Goal: Information Seeking & Learning: Learn about a topic

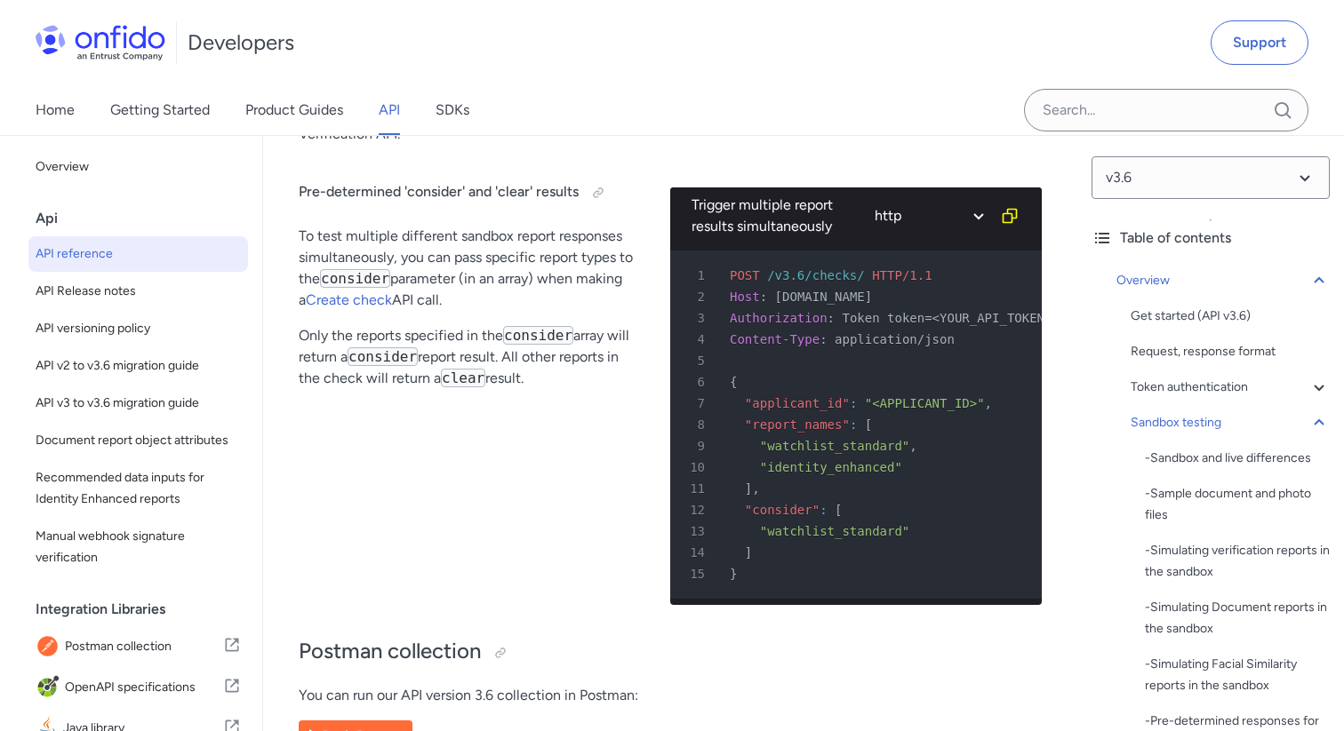
scroll to position [82069, 0]
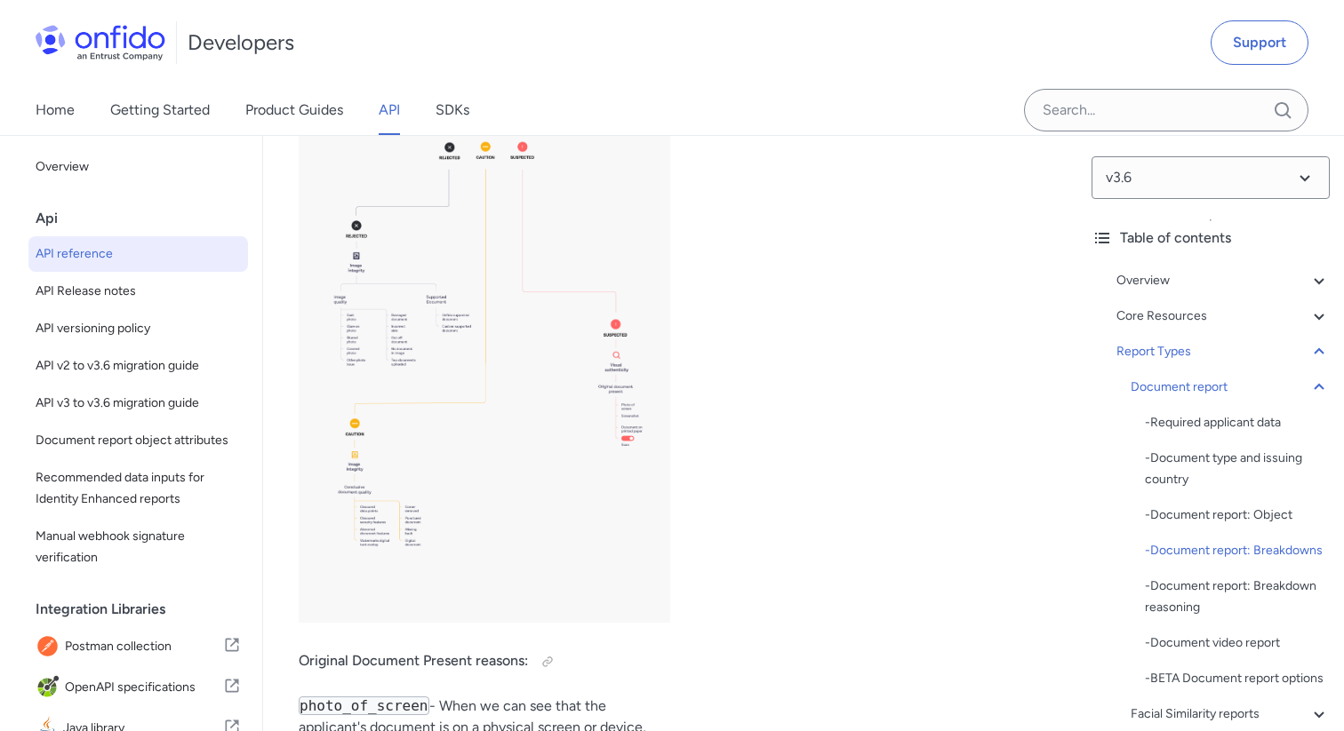
click at [280, 110] on link "Product Guides" at bounding box center [294, 110] width 98 height 50
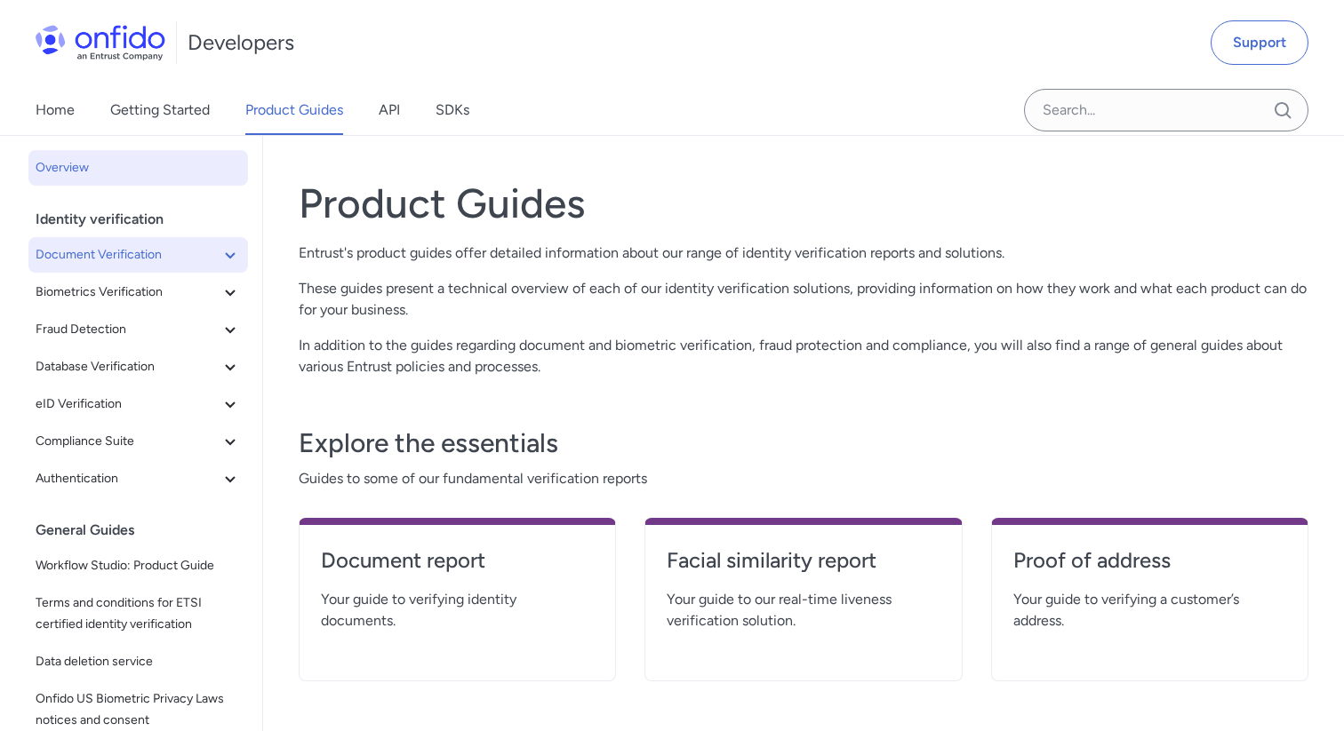
click at [154, 263] on span "Document Verification" at bounding box center [128, 254] width 184 height 21
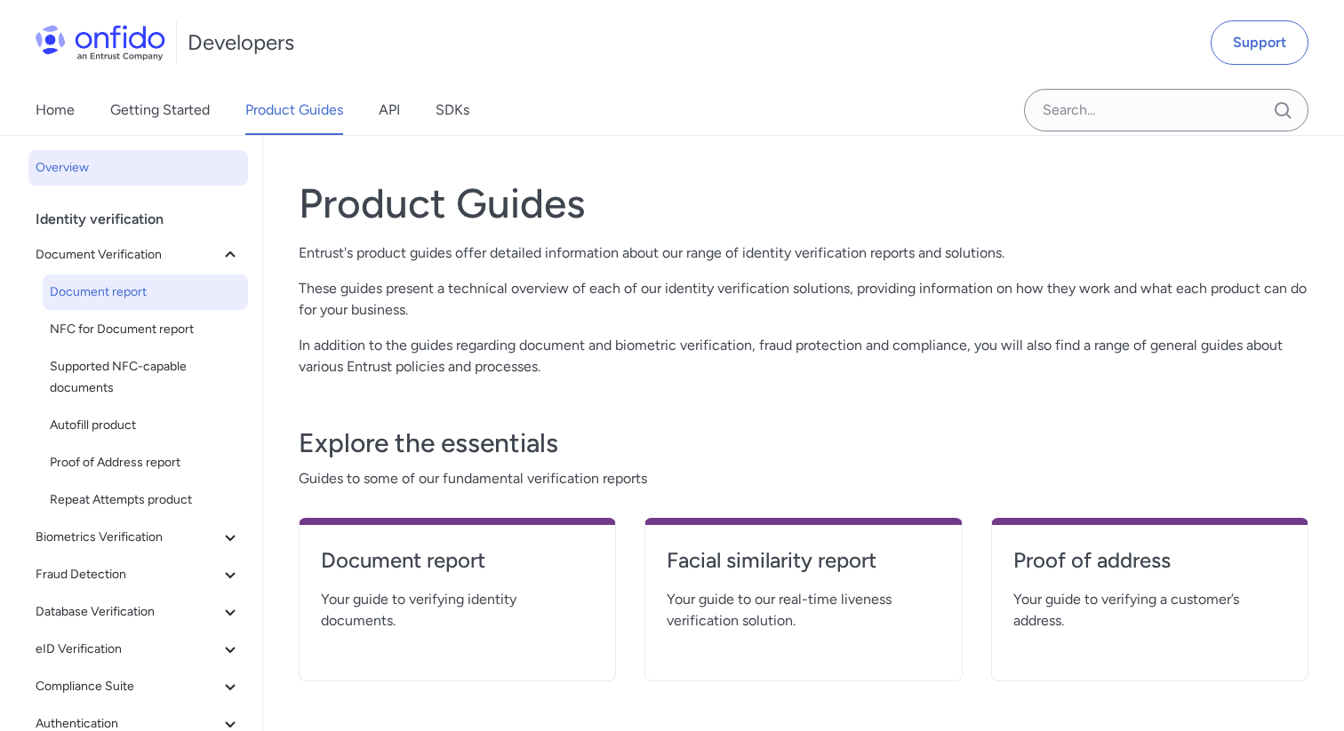
click at [138, 299] on span "Document report" at bounding box center [145, 292] width 191 height 21
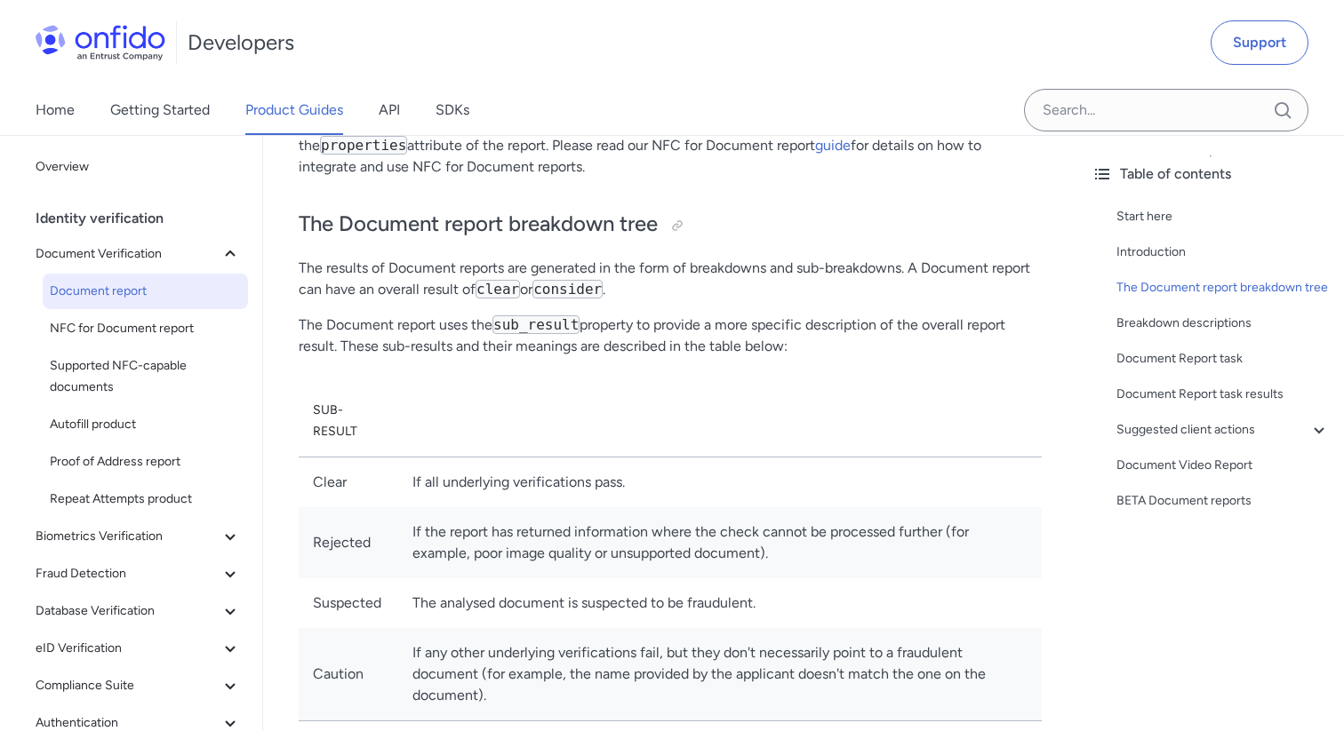
scroll to position [603, 0]
click at [681, 228] on div at bounding box center [677, 227] width 14 height 14
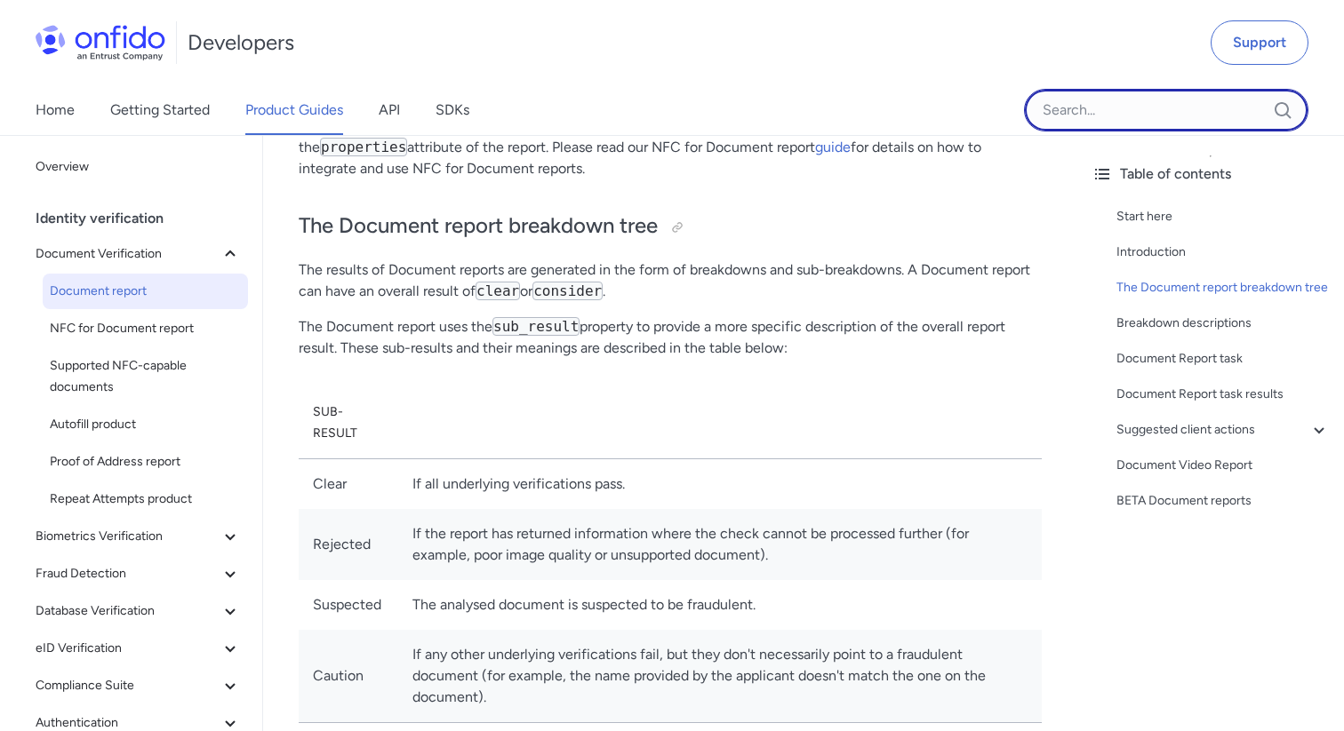
click at [1076, 97] on input "Onfido search input field" at bounding box center [1166, 110] width 284 height 43
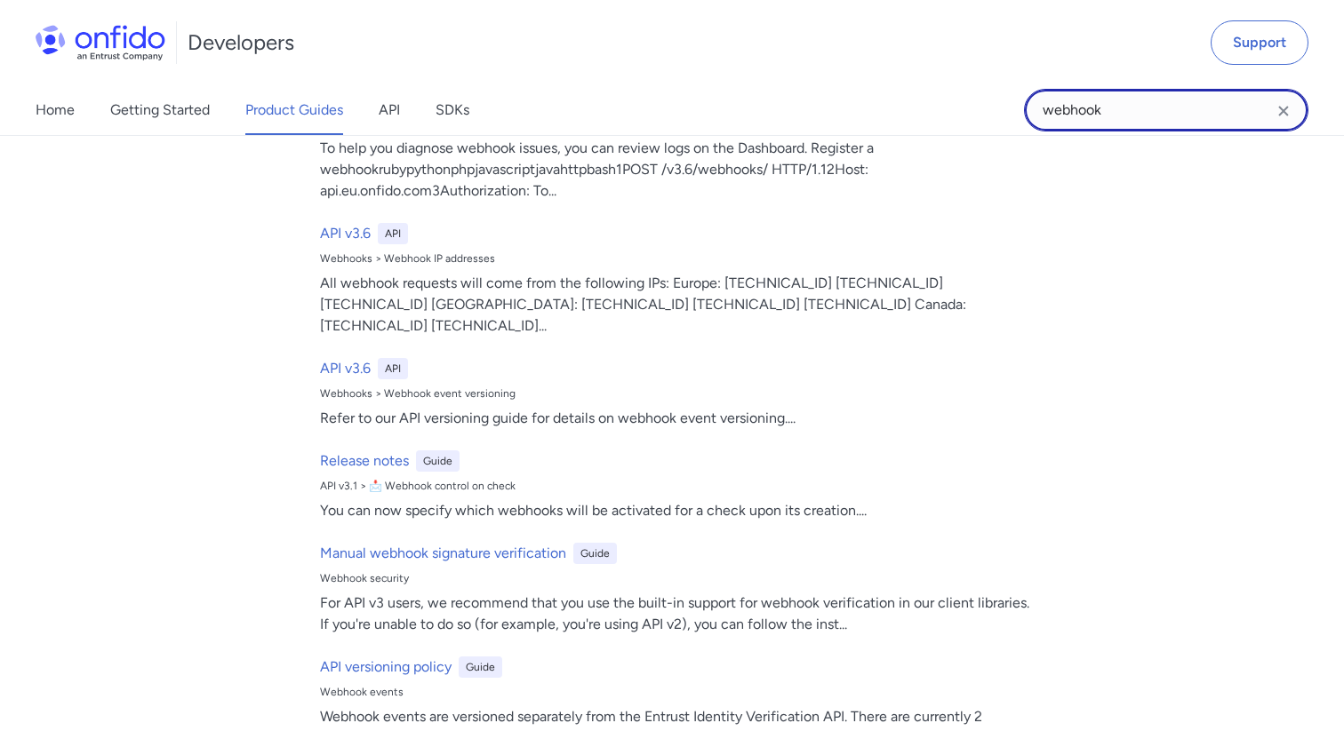
scroll to position [569, 0]
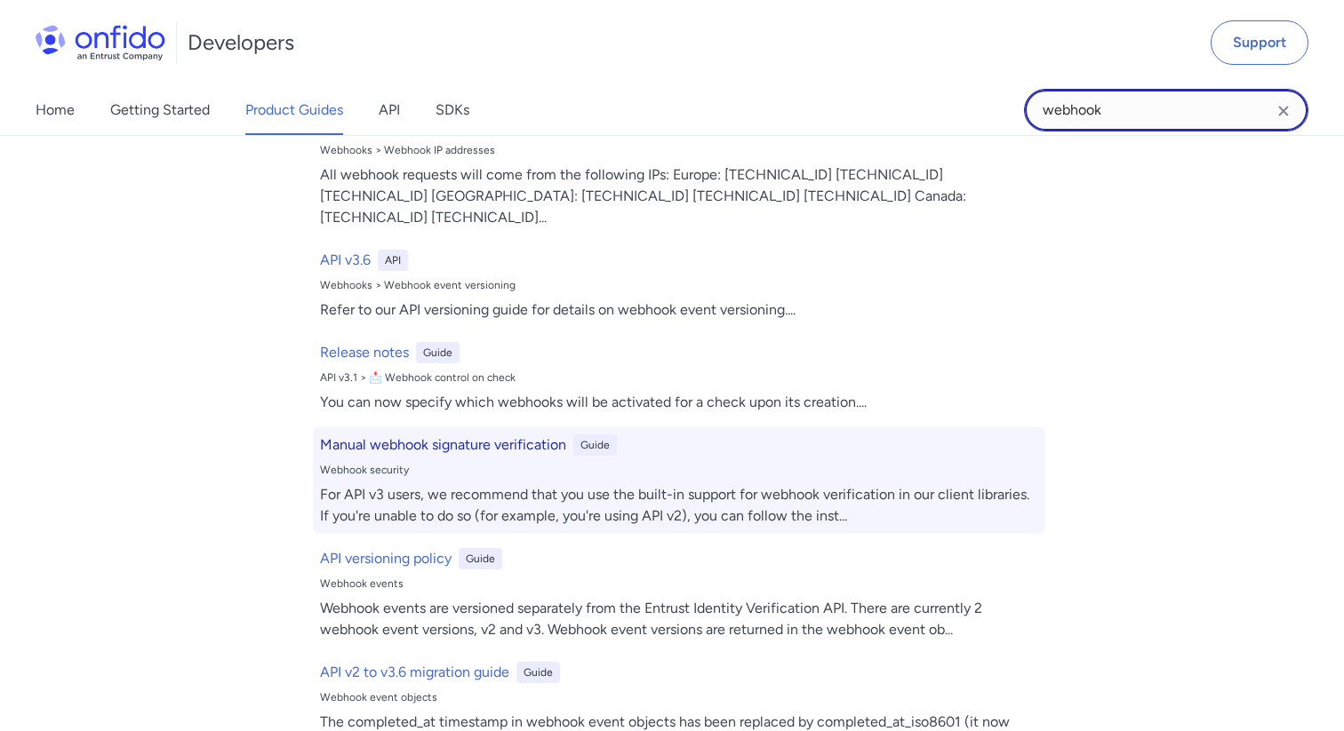
type input "webhook"
click at [514, 435] on h6 "Manual webhook signature verification" at bounding box center [443, 445] width 246 height 21
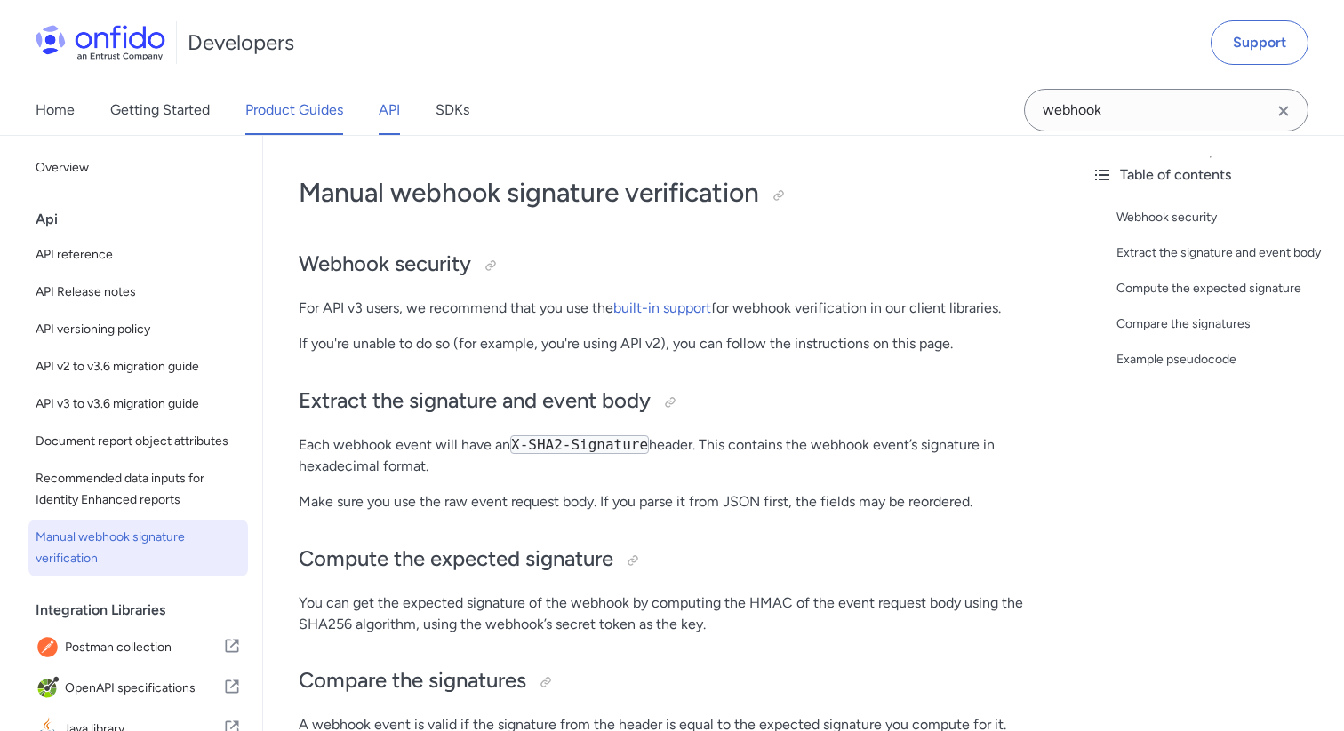
click at [292, 116] on link "Product Guides" at bounding box center [294, 110] width 98 height 50
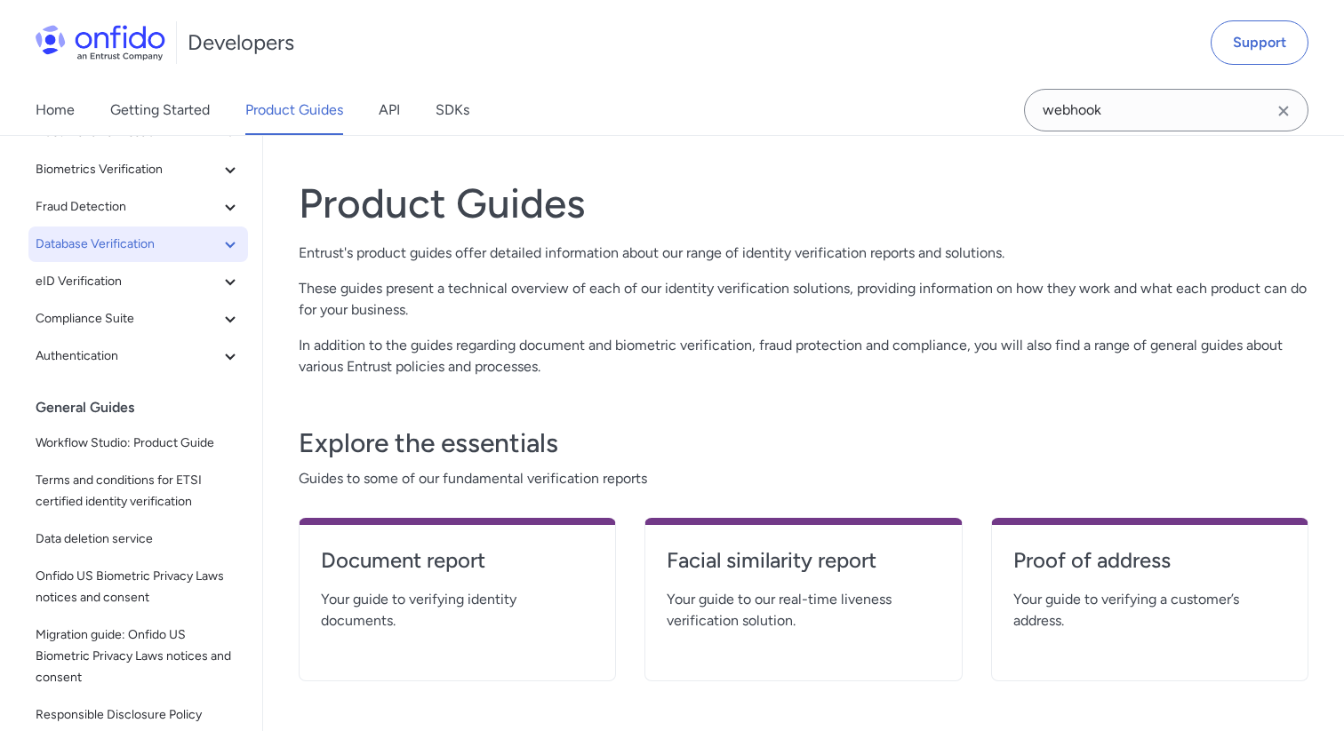
scroll to position [122, 0]
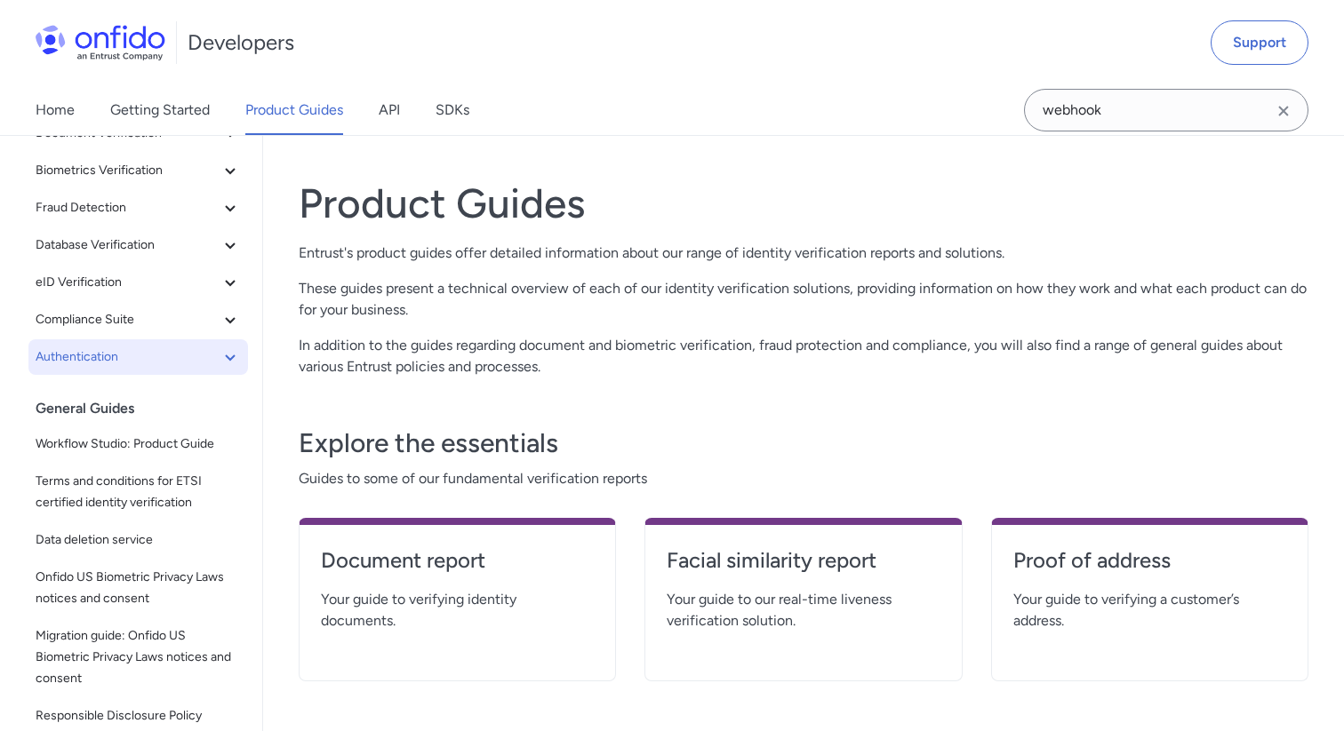
click at [211, 364] on span "Authentication" at bounding box center [128, 357] width 184 height 21
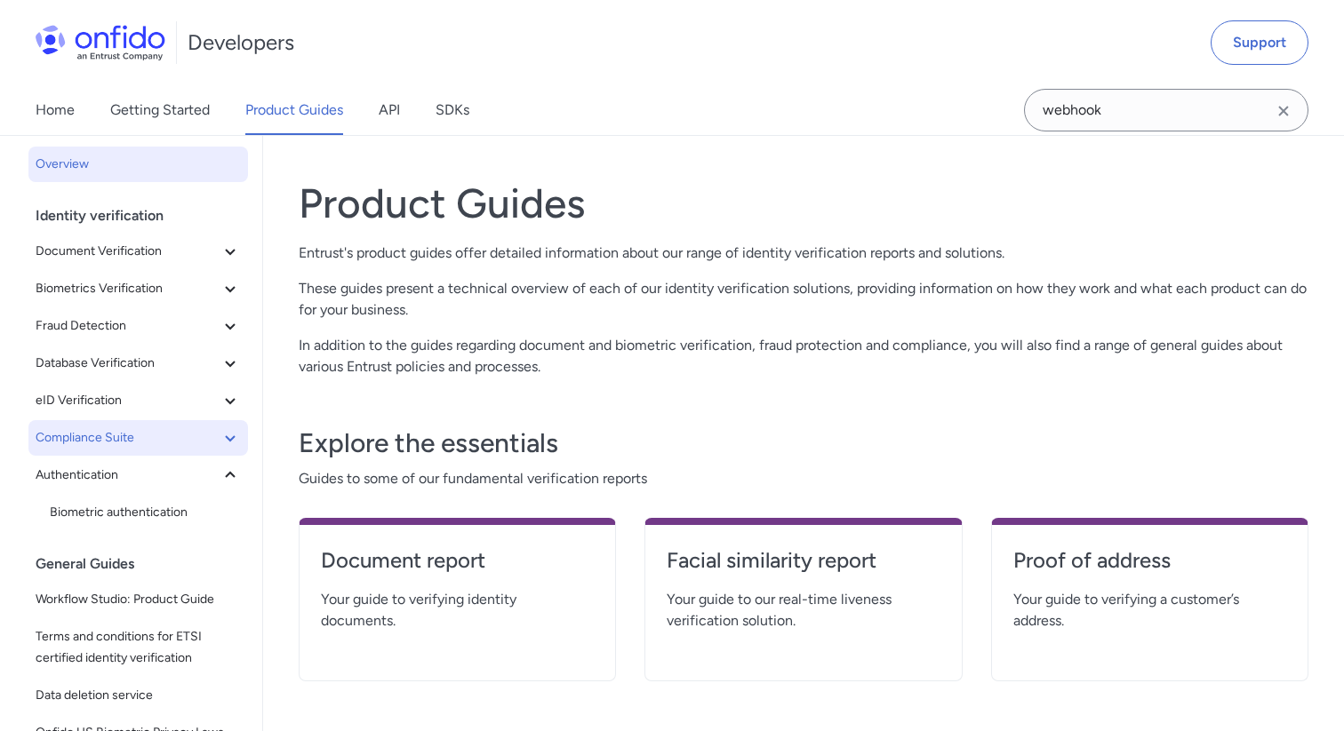
scroll to position [0, 0]
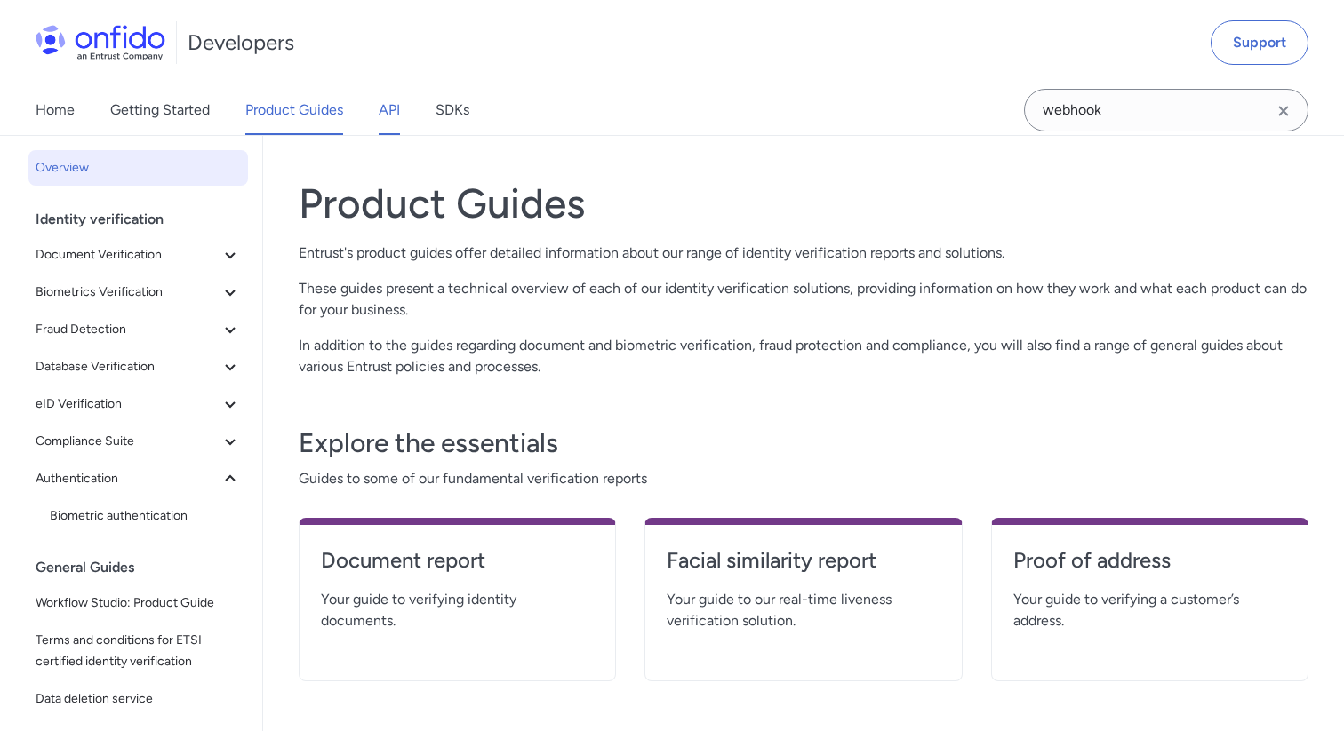
click at [386, 113] on link "API" at bounding box center [389, 110] width 21 height 50
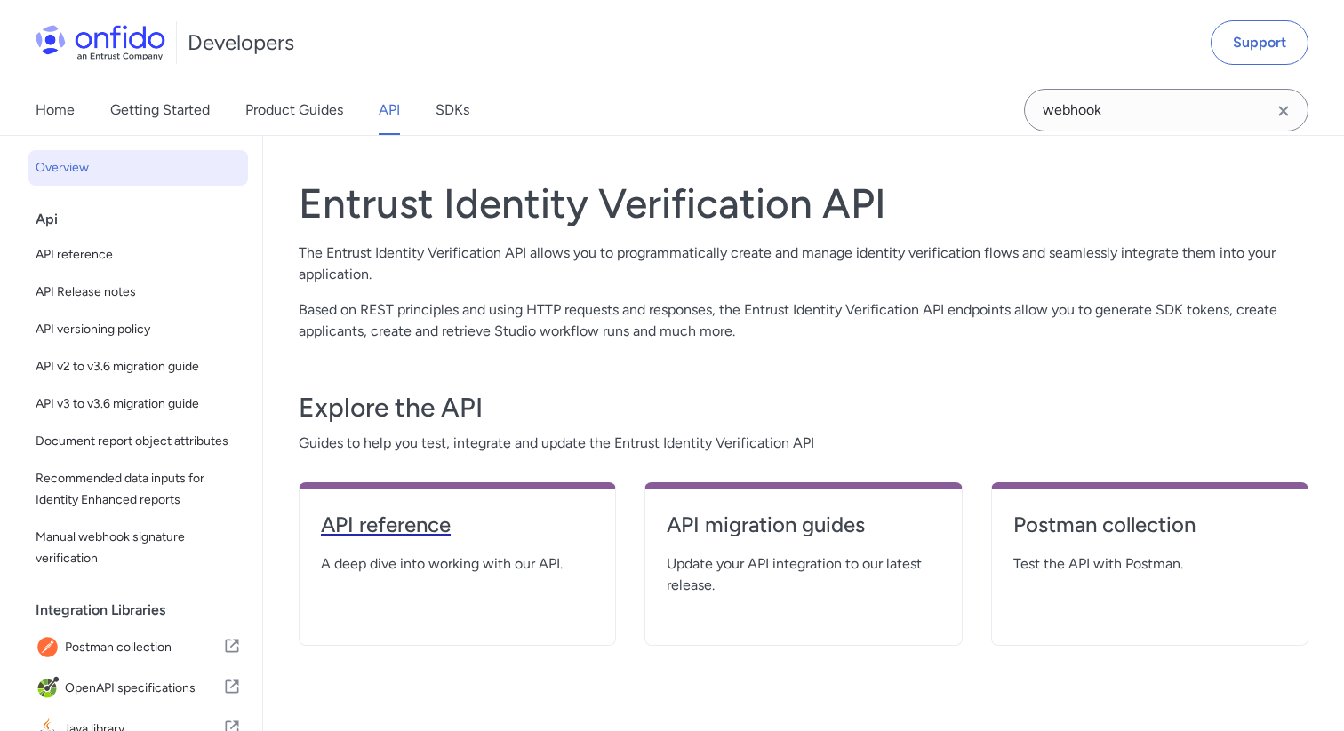
click at [399, 521] on h4 "API reference" at bounding box center [457, 525] width 273 height 28
select select "http"
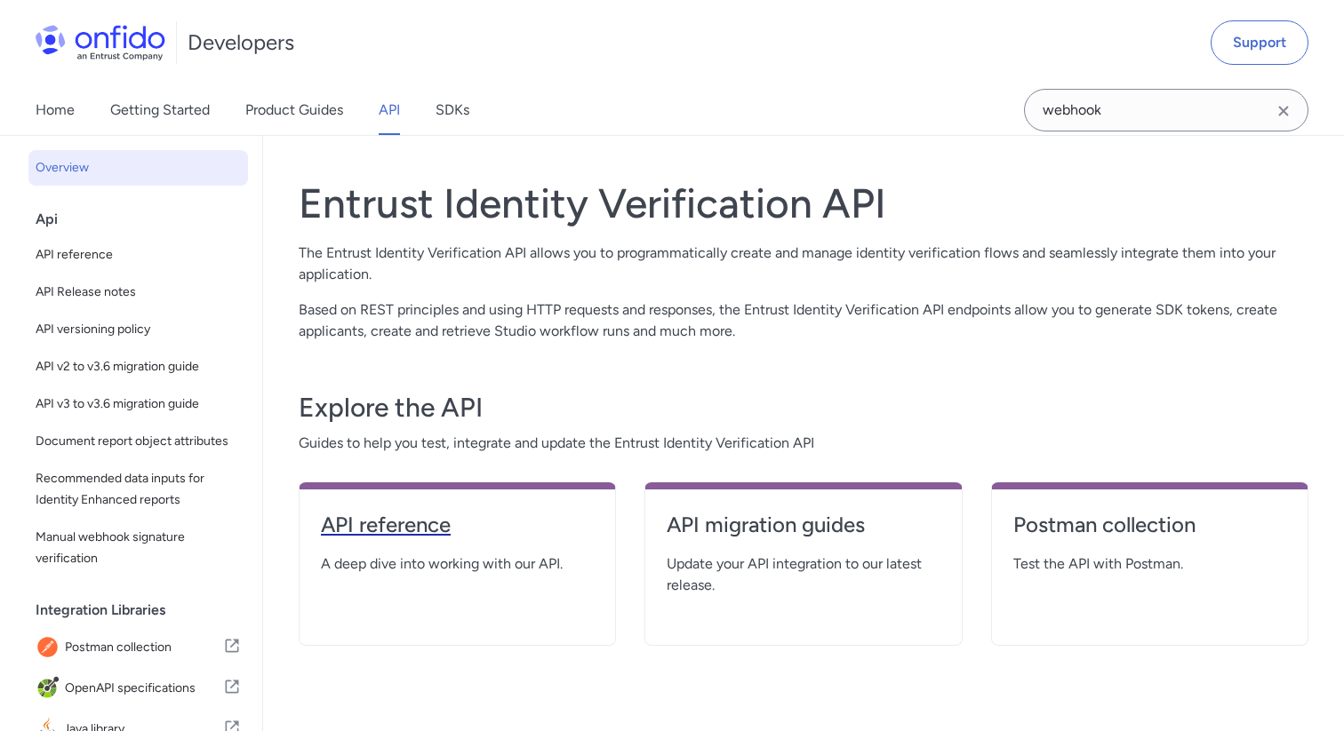
select select "http"
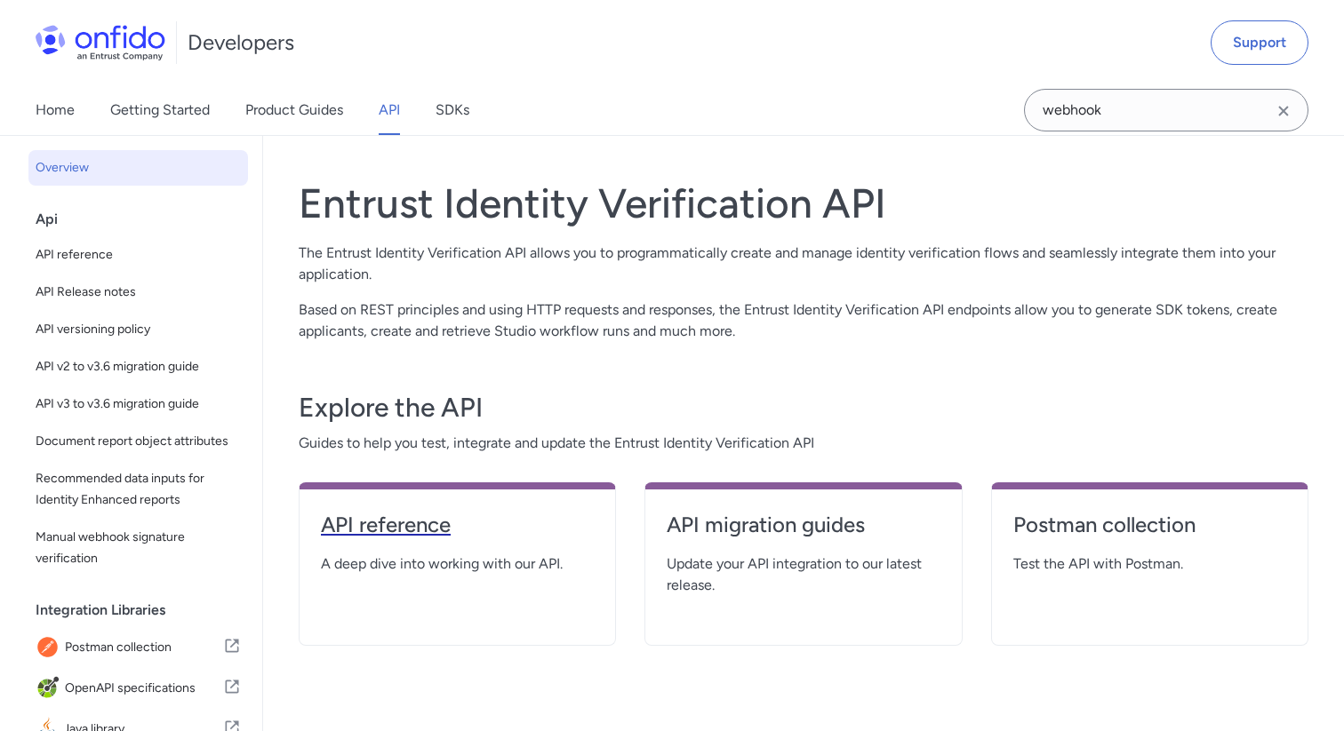
select select "http"
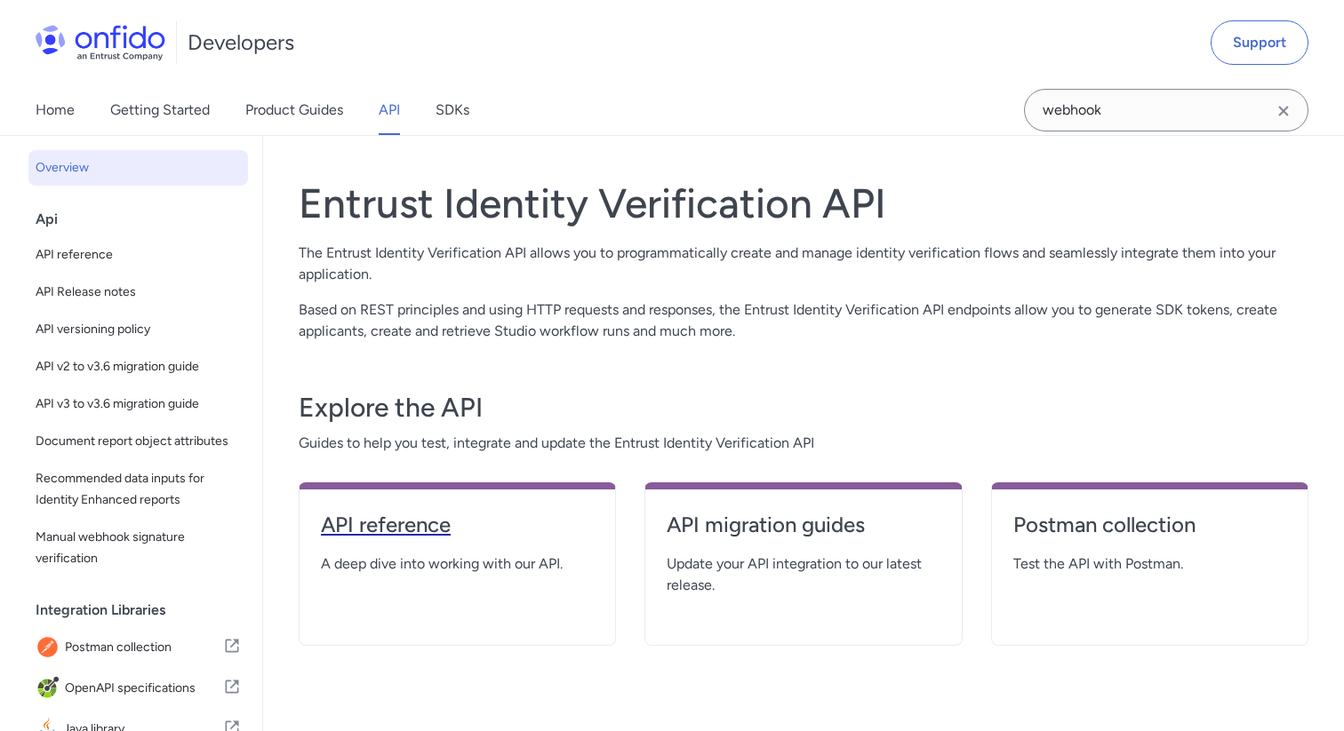
select select "http"
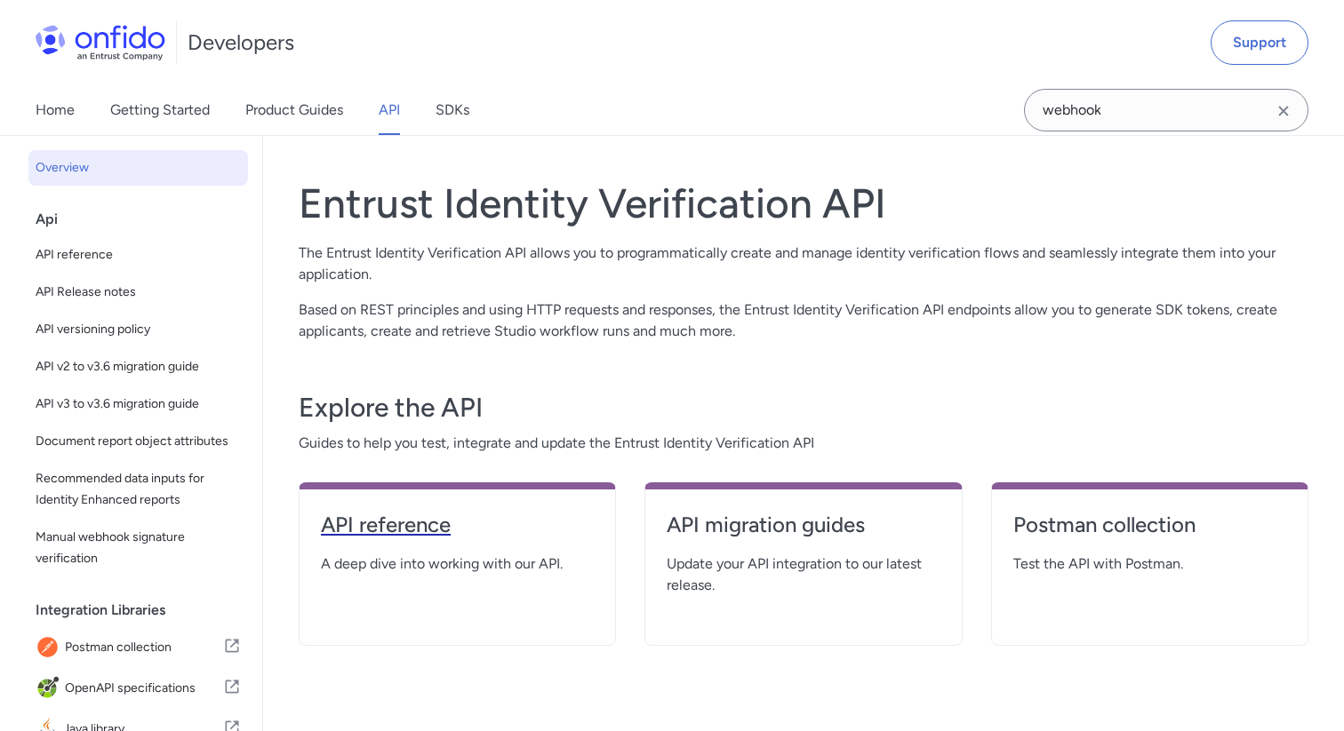
select select "http"
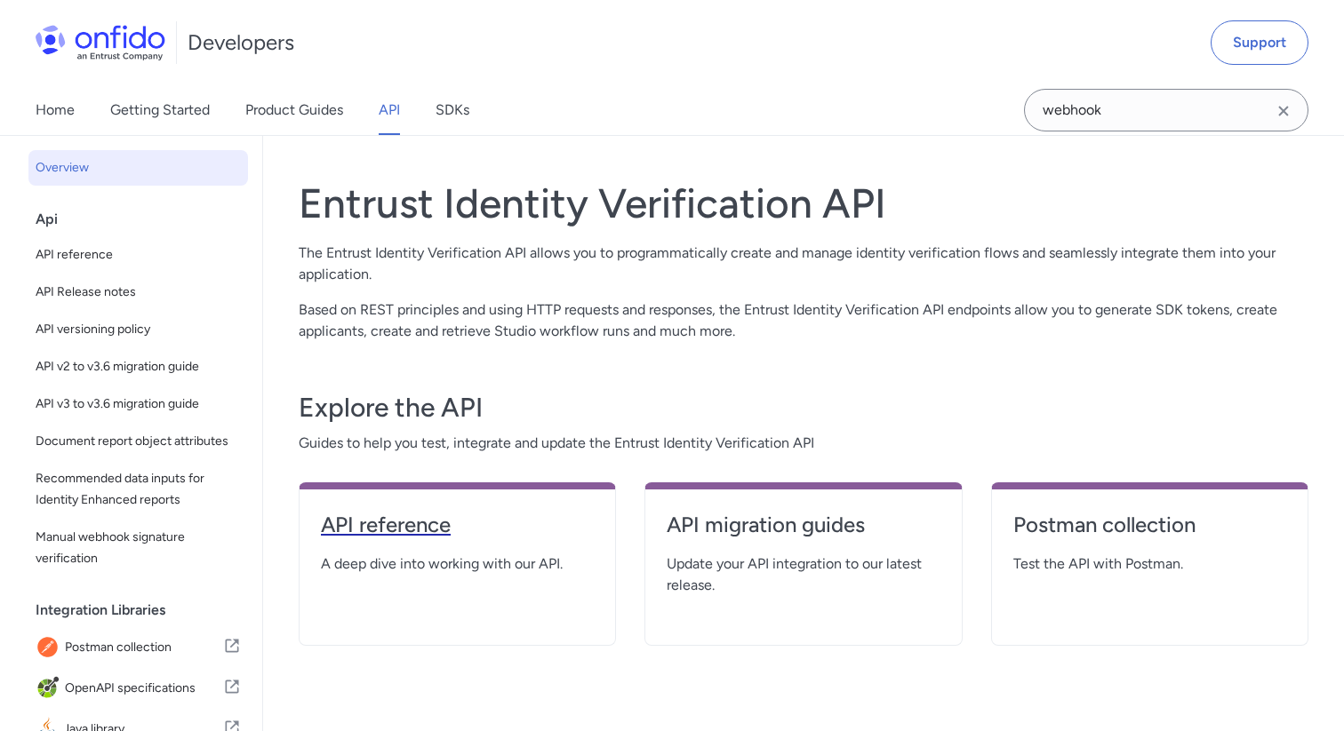
select select "http"
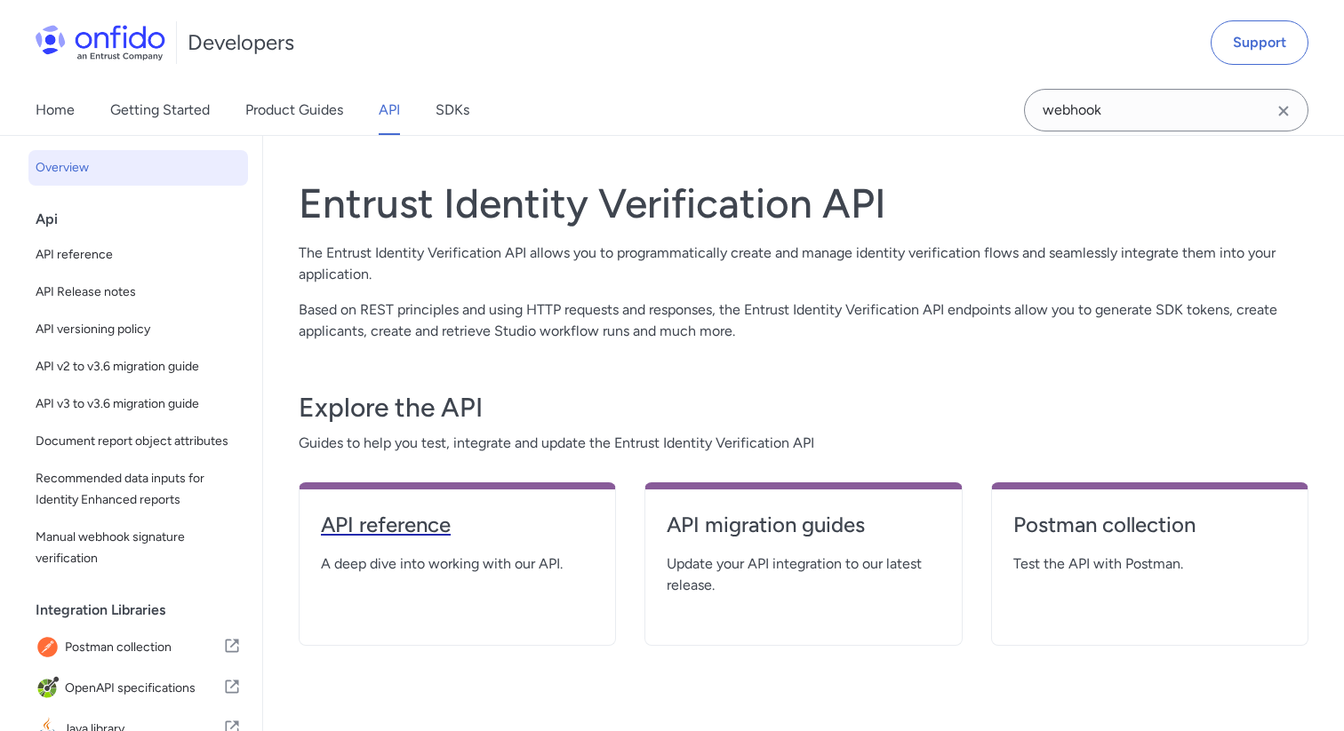
select select "http"
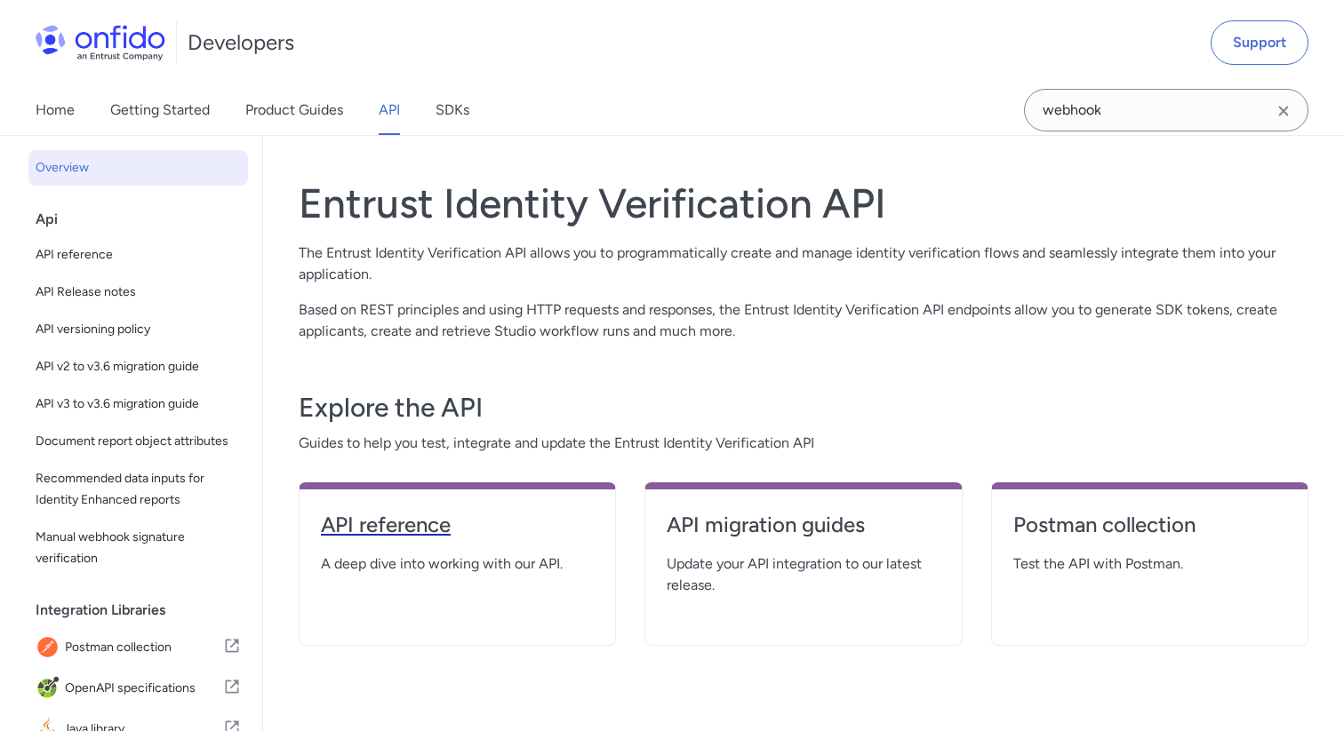
select select "http"
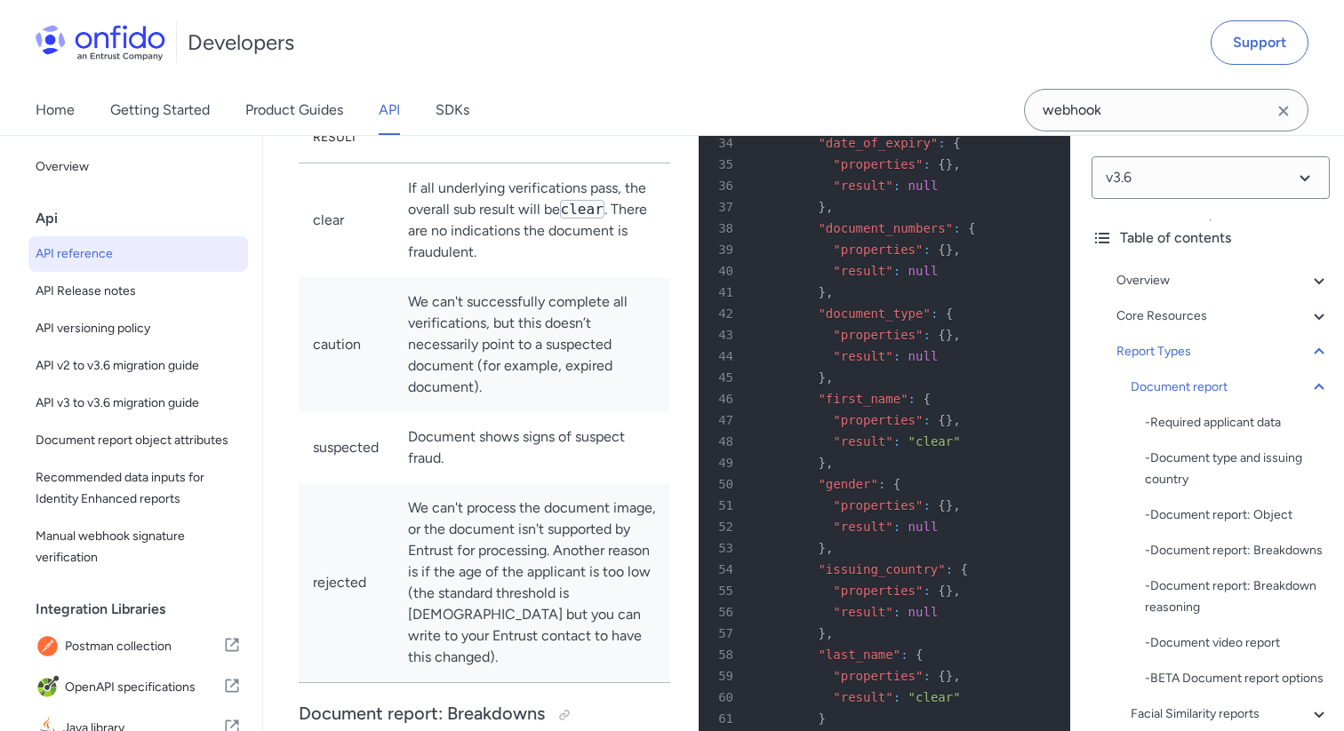
scroll to position [157369, 0]
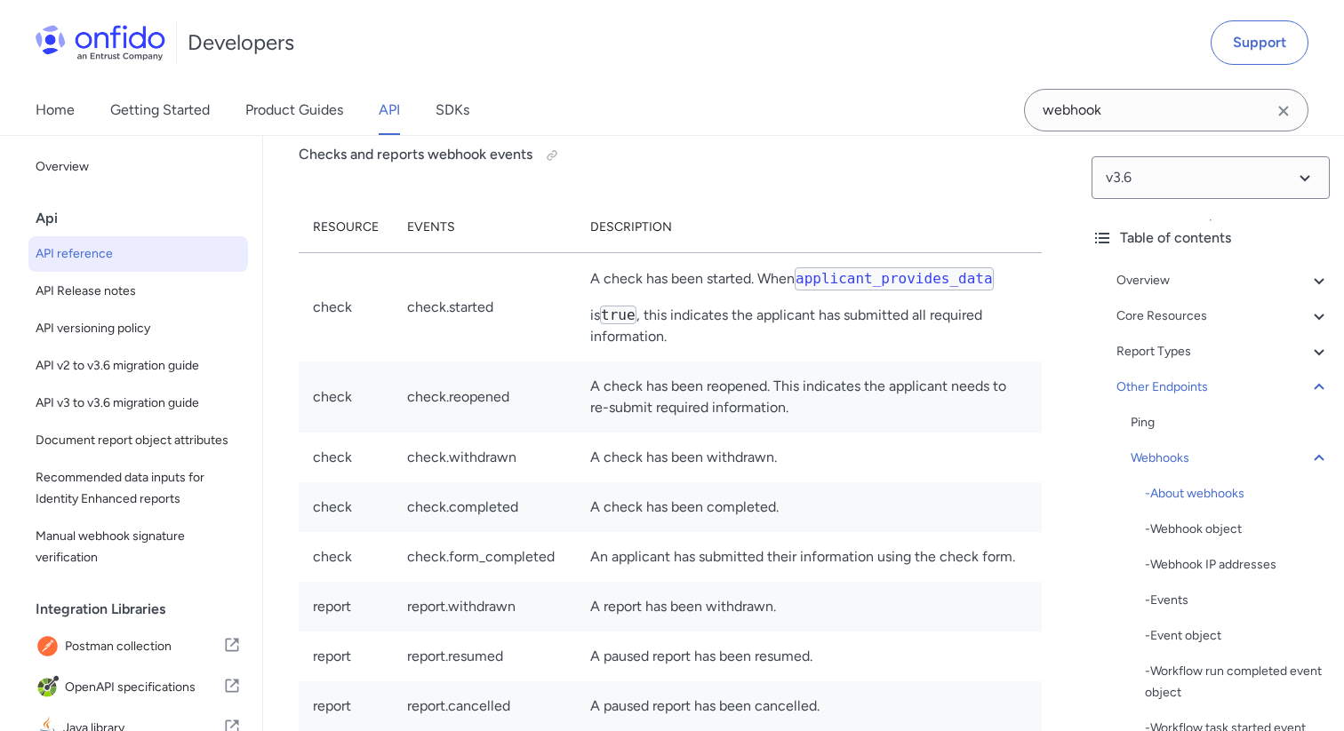
scroll to position [157617, 0]
click at [304, 108] on link "Product Guides" at bounding box center [294, 110] width 98 height 50
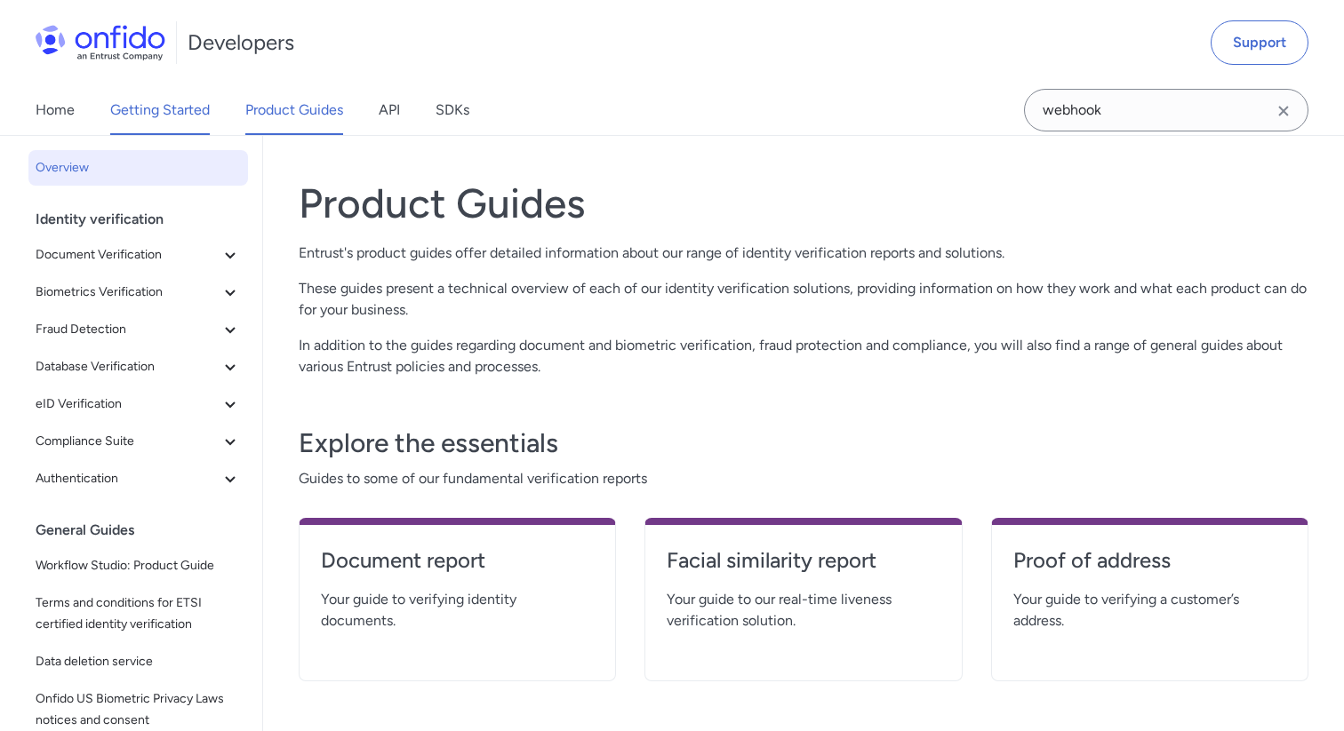
click at [183, 101] on link "Getting Started" at bounding box center [160, 110] width 100 height 50
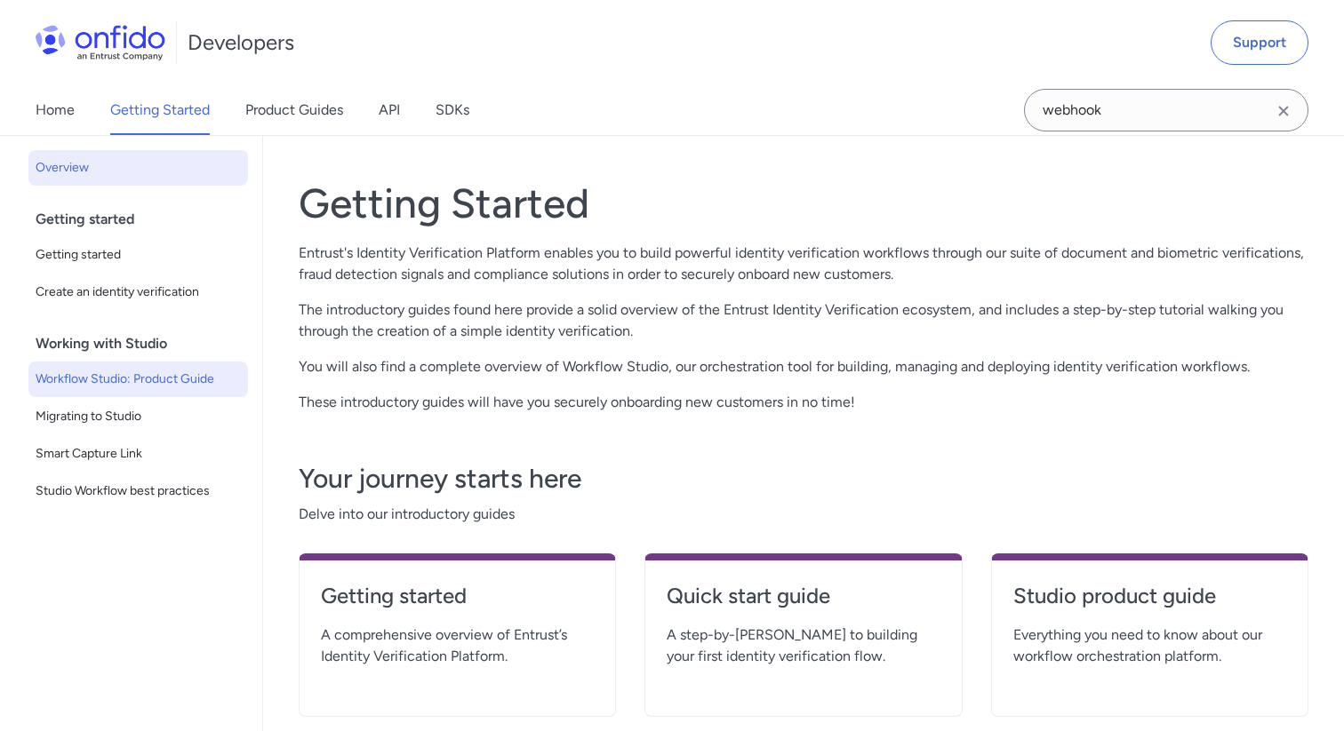
click at [168, 369] on span "Workflow Studio: Product Guide" at bounding box center [138, 379] width 205 height 21
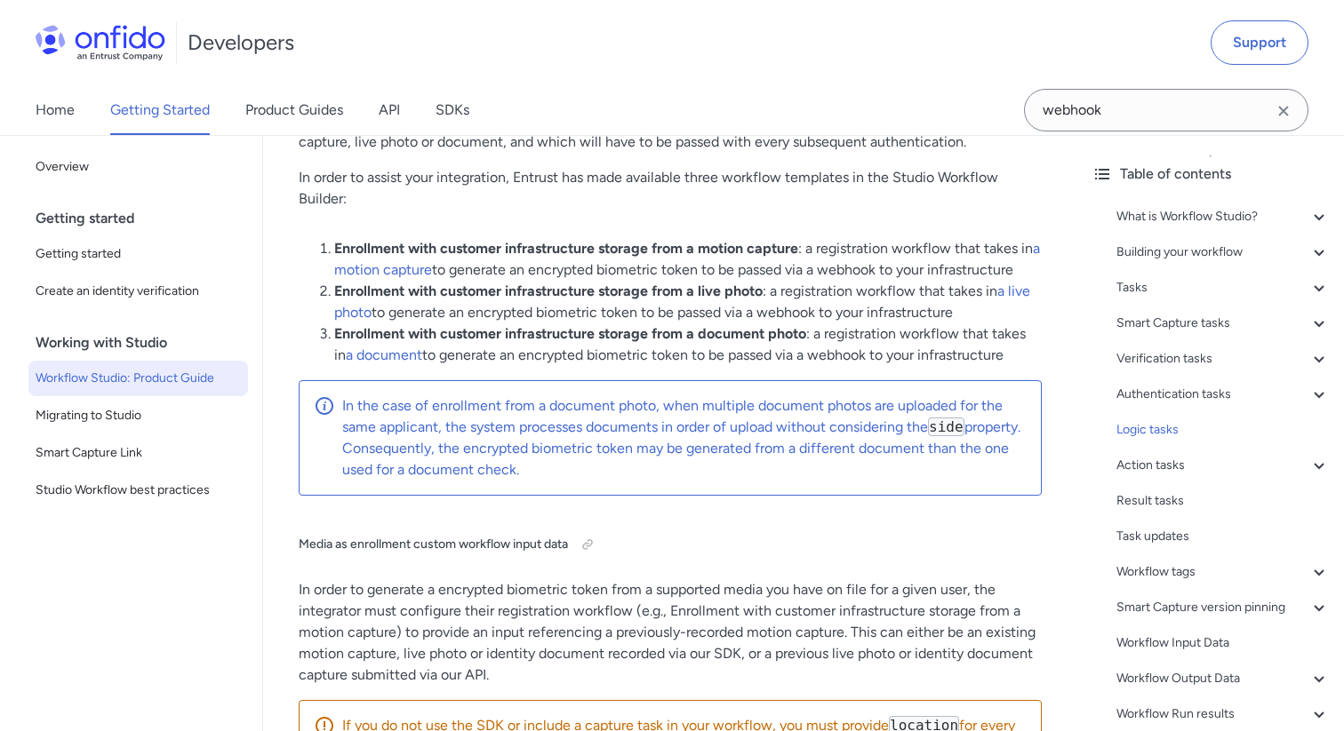
scroll to position [24603, 0]
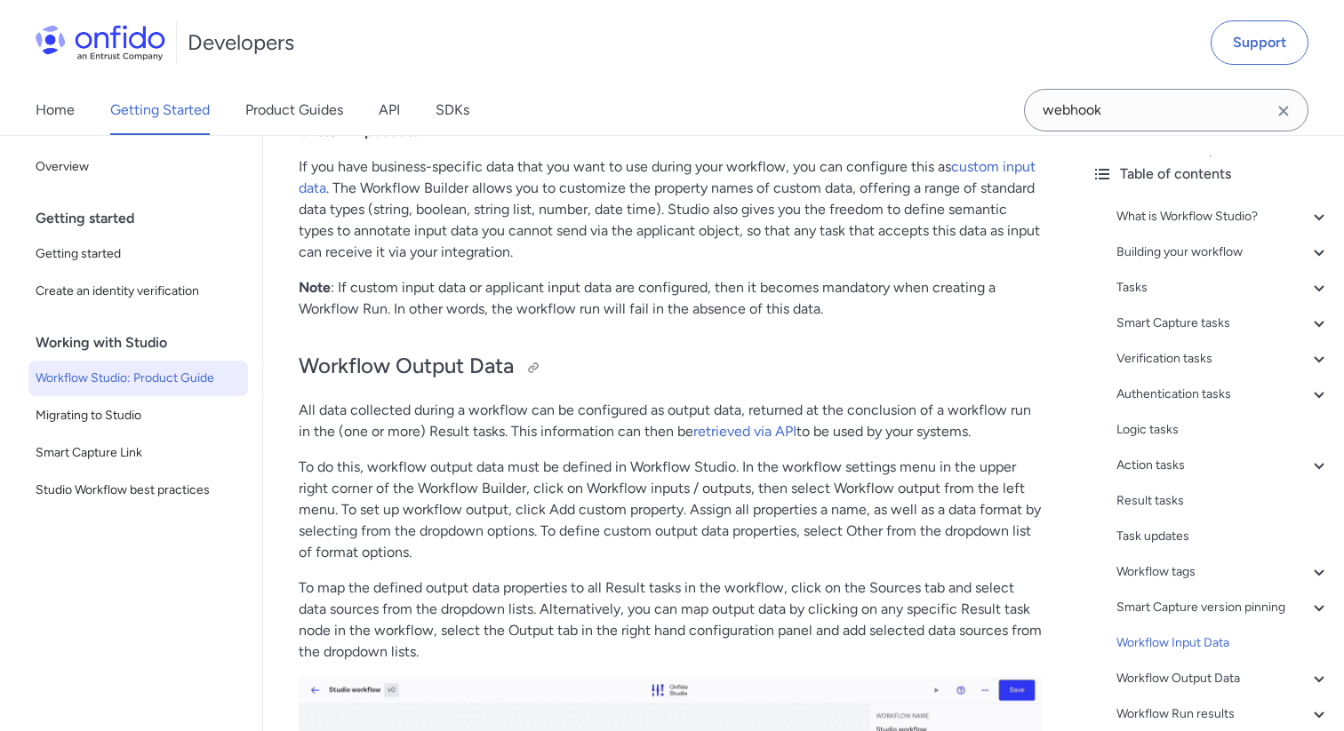
scroll to position [39466, 0]
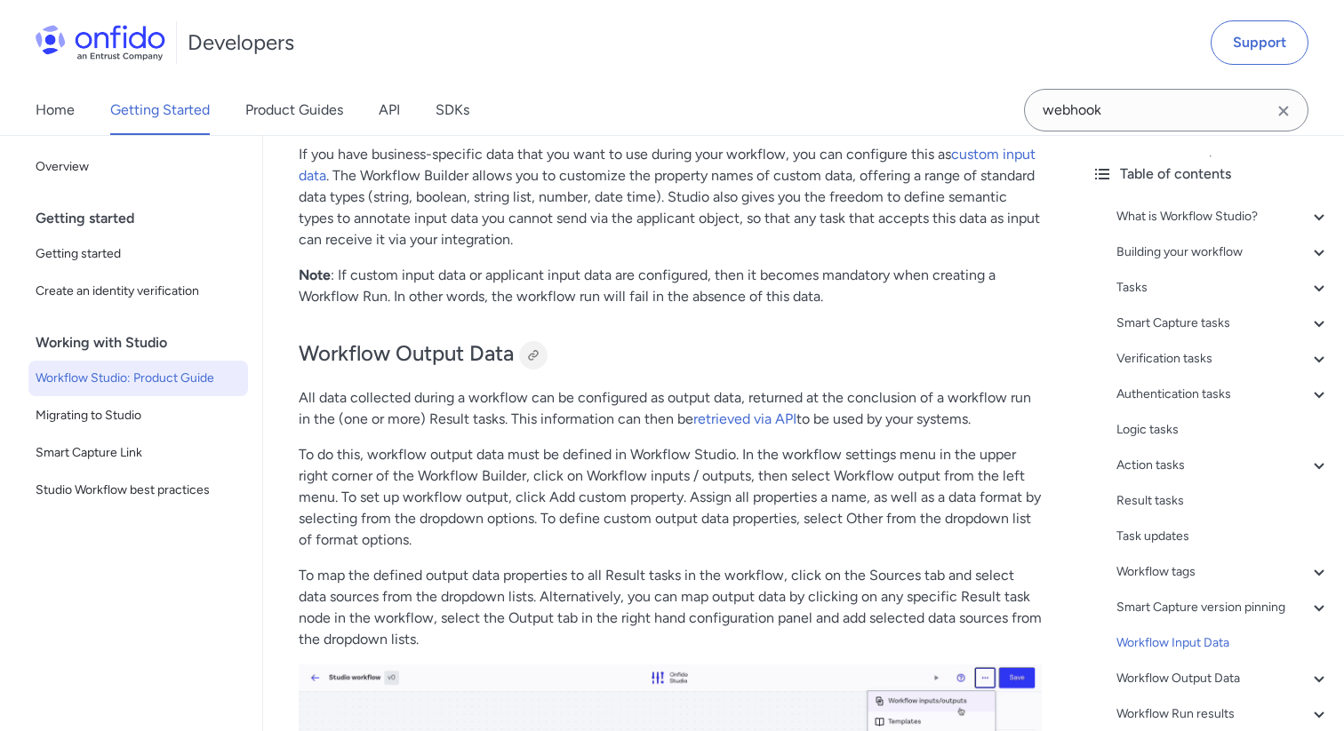
click at [535, 363] on div at bounding box center [533, 355] width 14 height 14
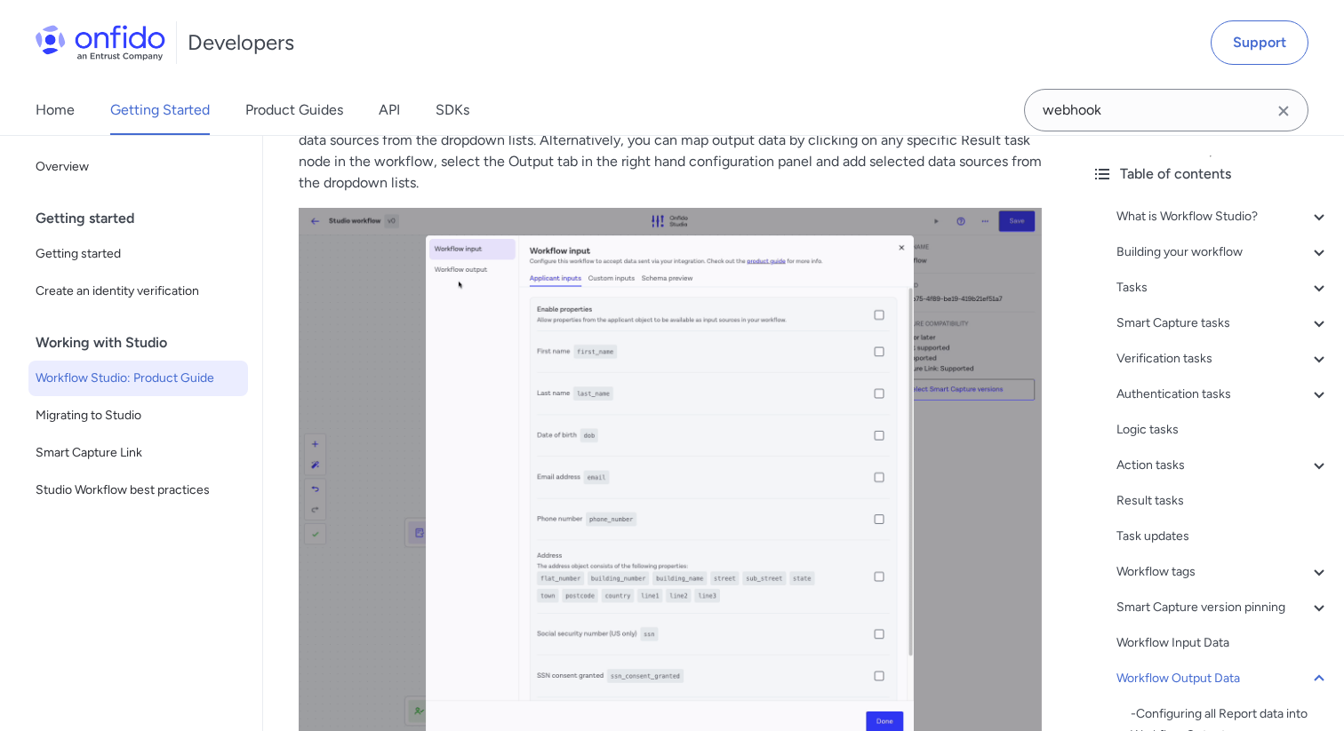
scroll to position [39924, 0]
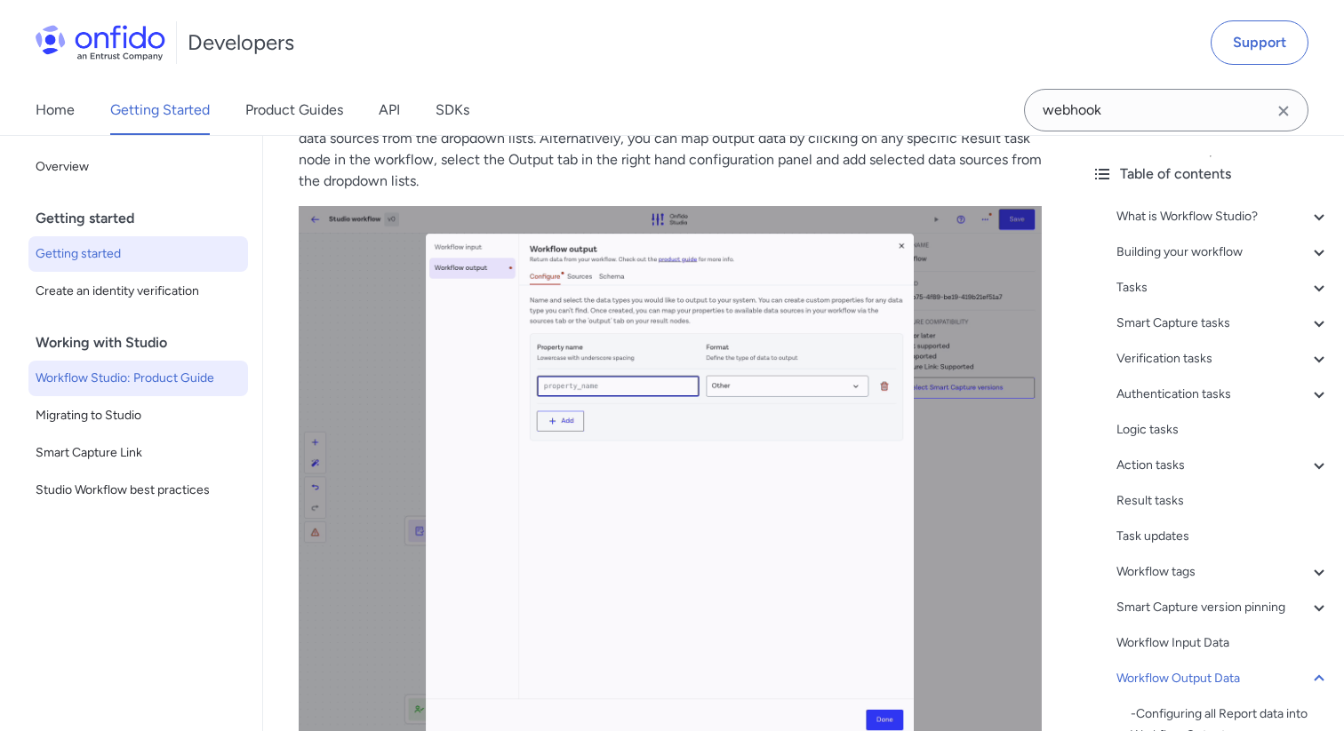
click at [116, 263] on span "Getting started" at bounding box center [138, 254] width 205 height 21
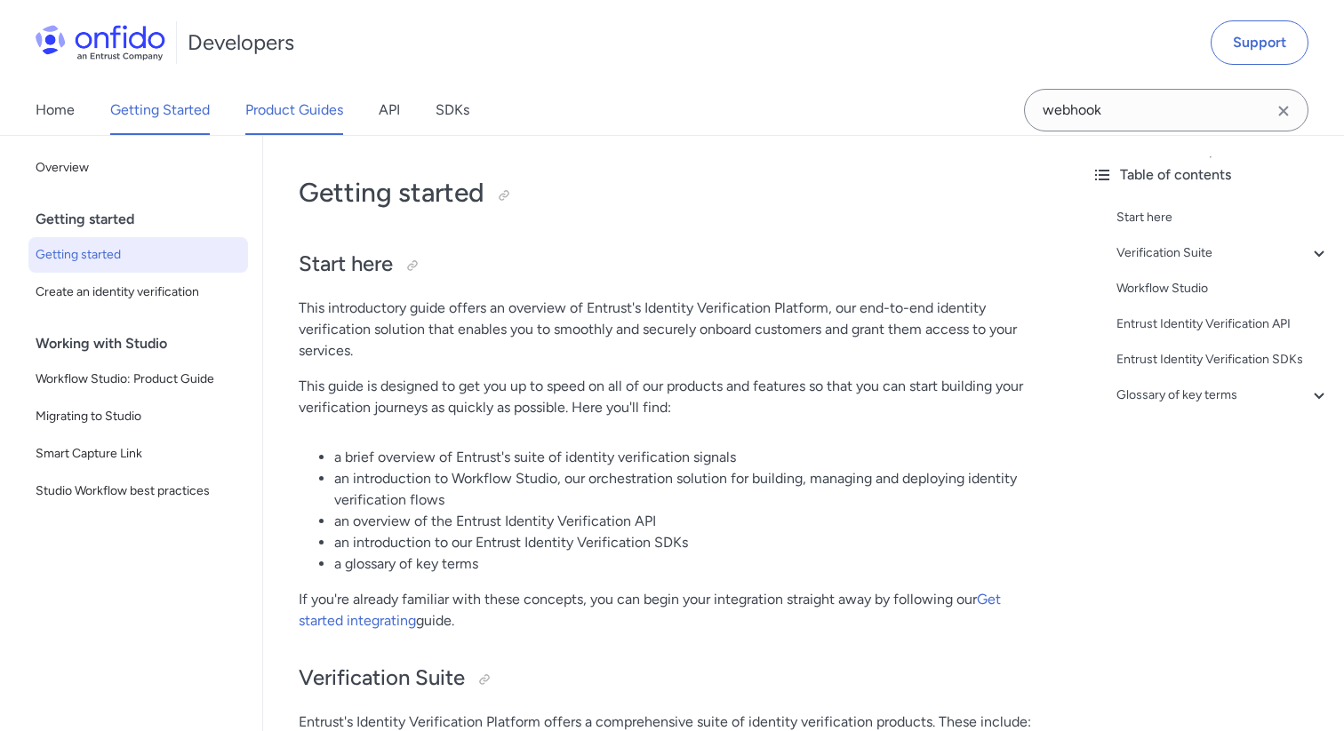
click at [292, 115] on link "Product Guides" at bounding box center [294, 110] width 98 height 50
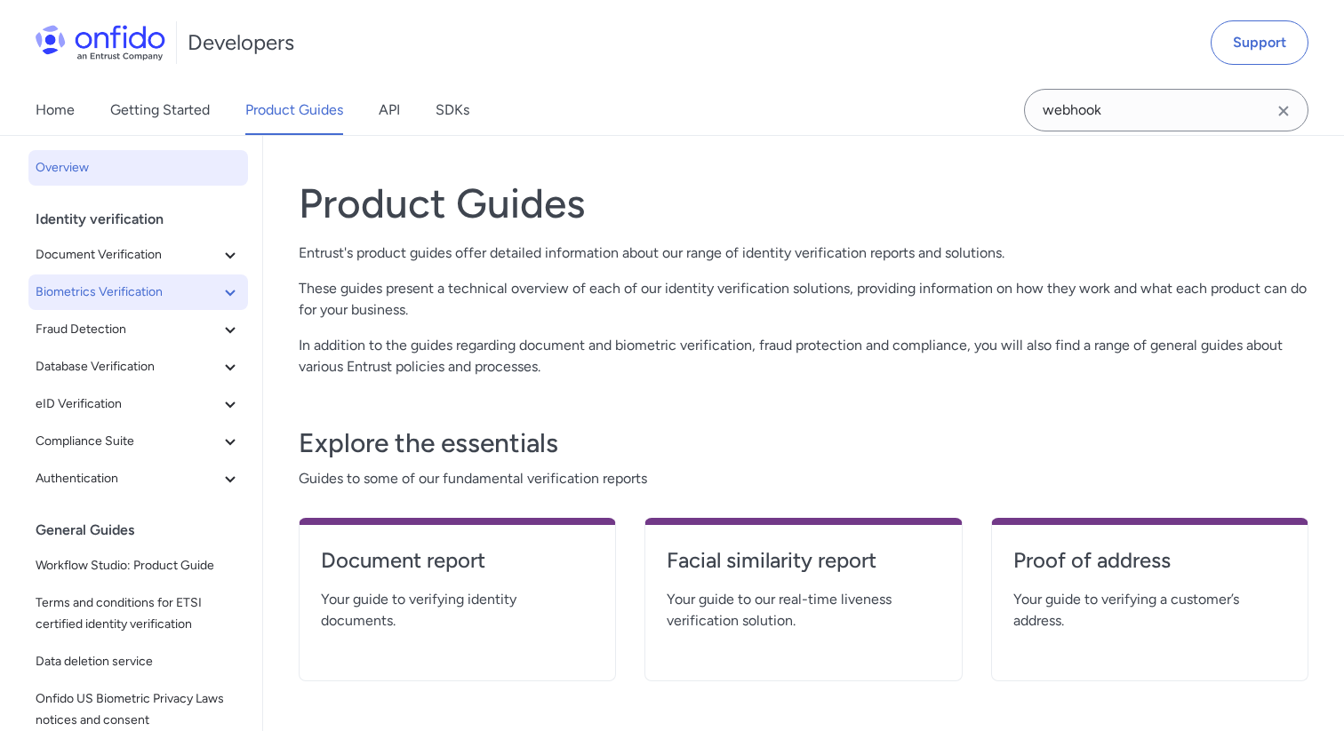
click at [156, 298] on span "Biometrics Verification" at bounding box center [128, 292] width 184 height 21
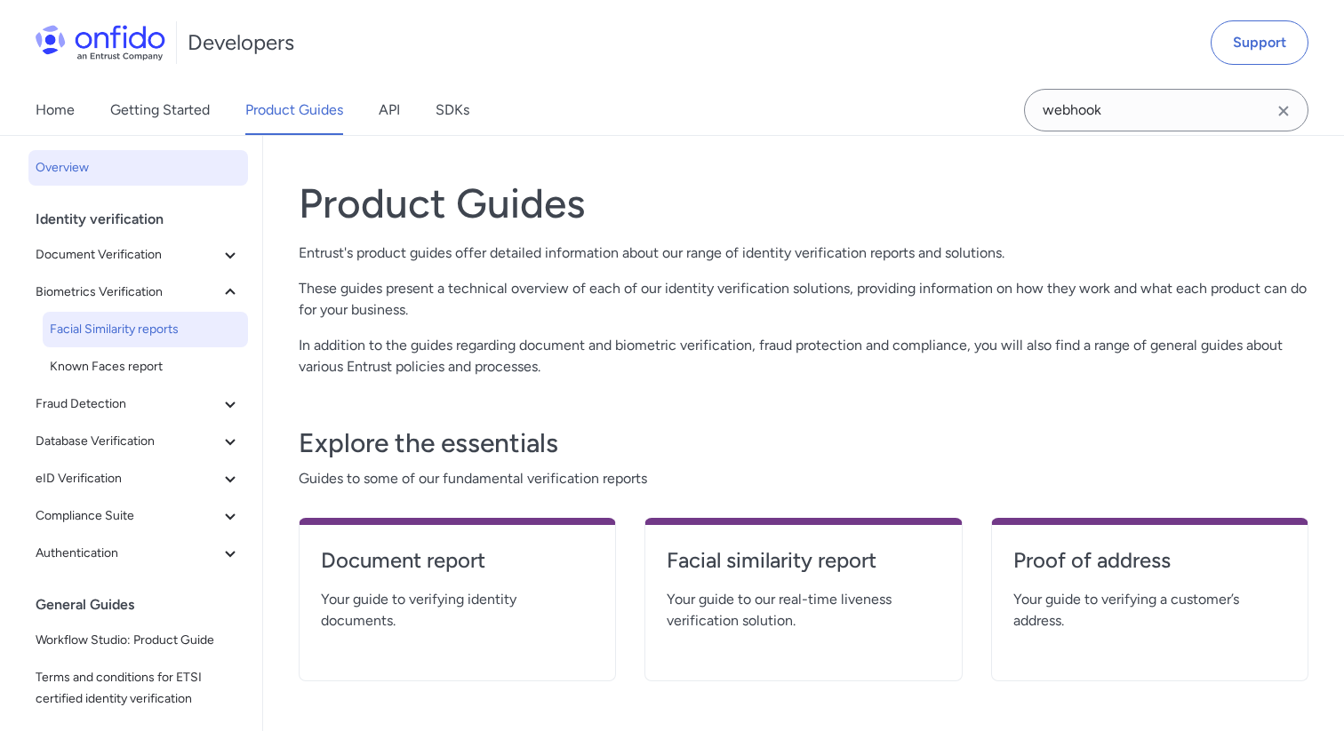
click at [146, 335] on span "Facial Similarity reports" at bounding box center [145, 329] width 191 height 21
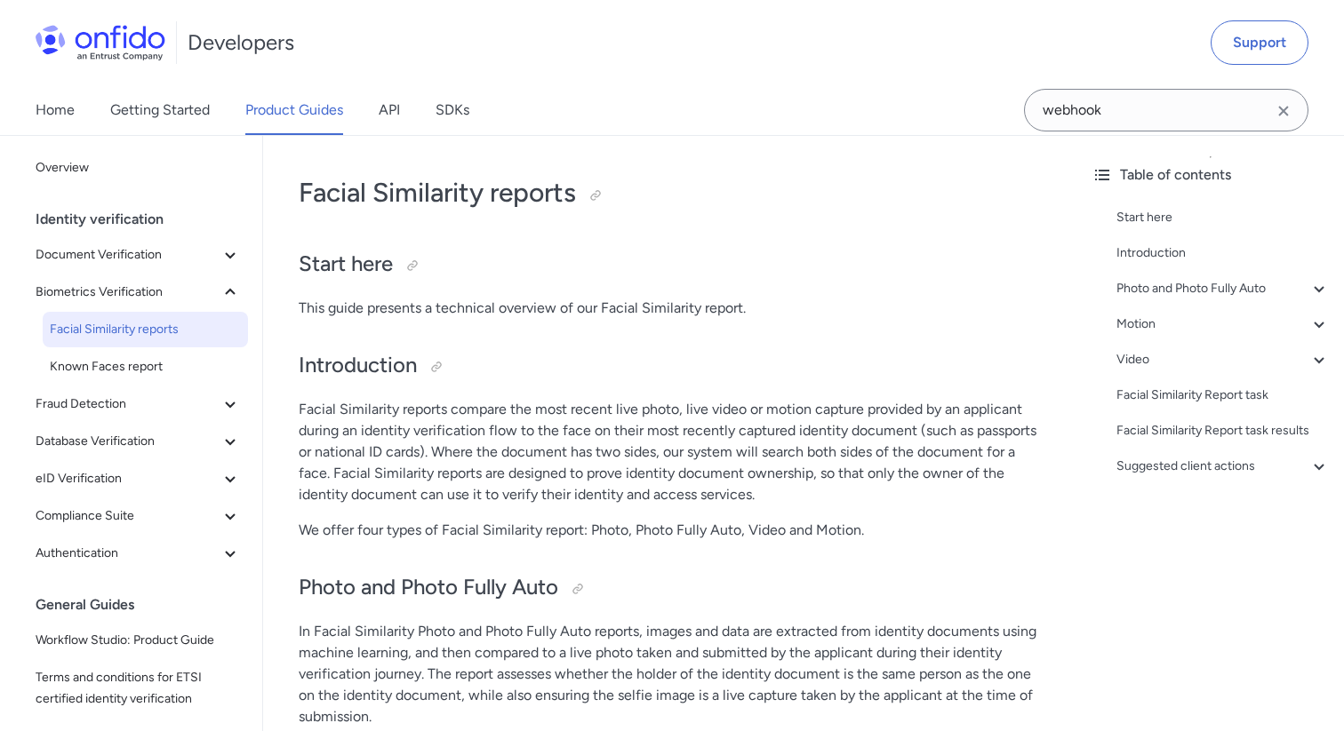
scroll to position [1839, 0]
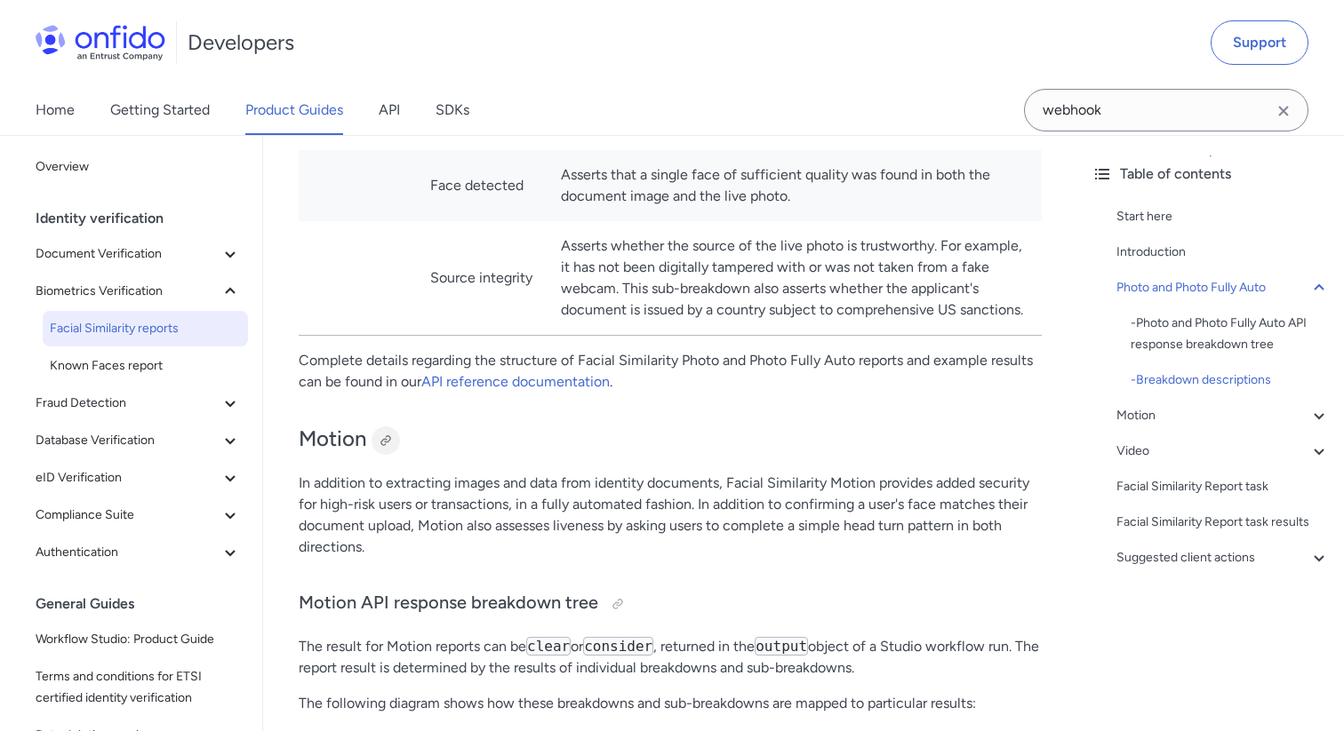
click at [387, 448] on div at bounding box center [386, 441] width 14 height 14
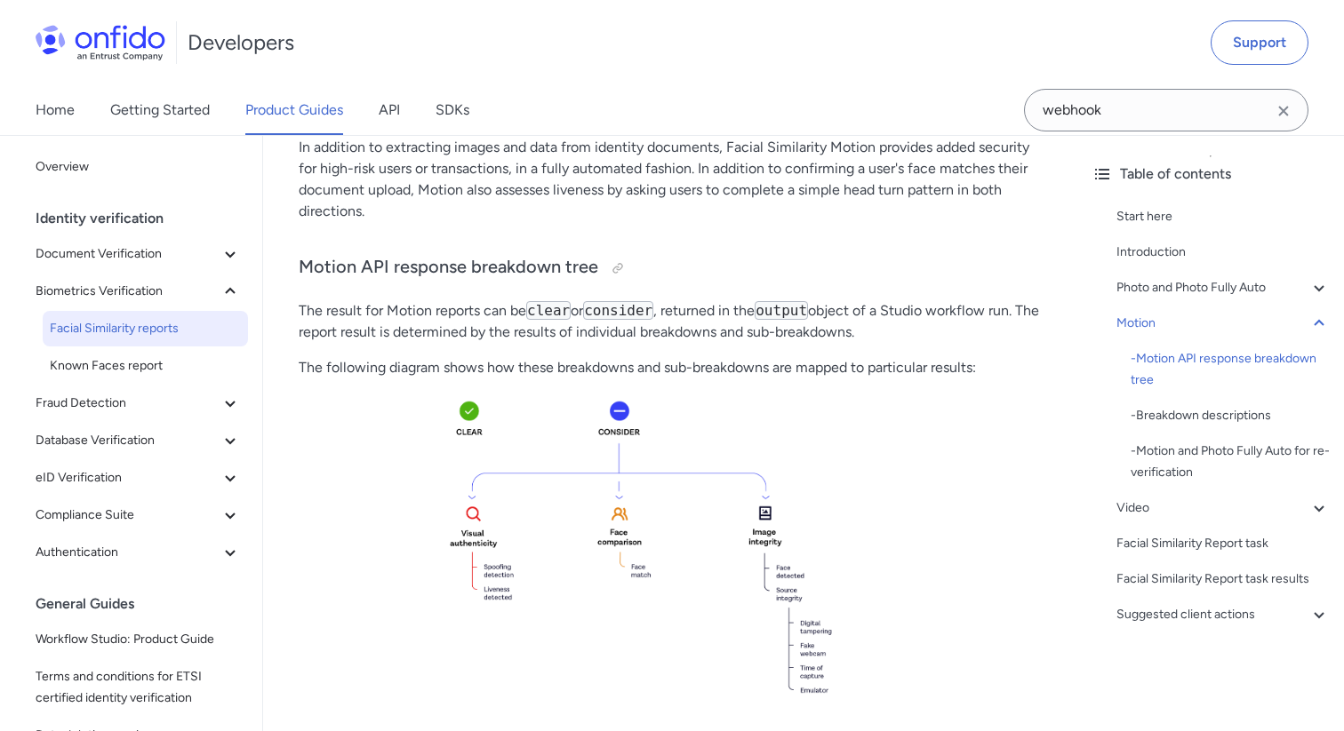
scroll to position [2154, 0]
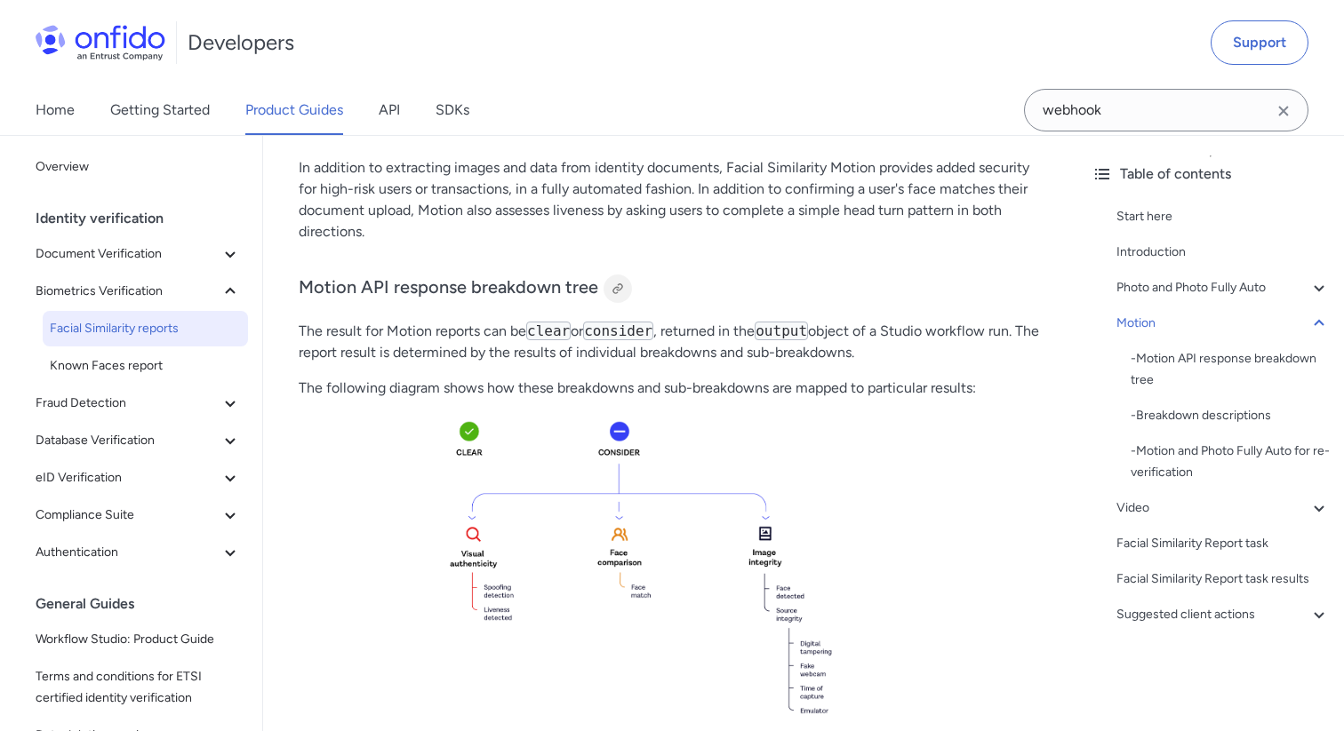
click at [612, 296] on div at bounding box center [618, 289] width 14 height 14
click at [139, 551] on span "Authentication" at bounding box center [128, 552] width 184 height 21
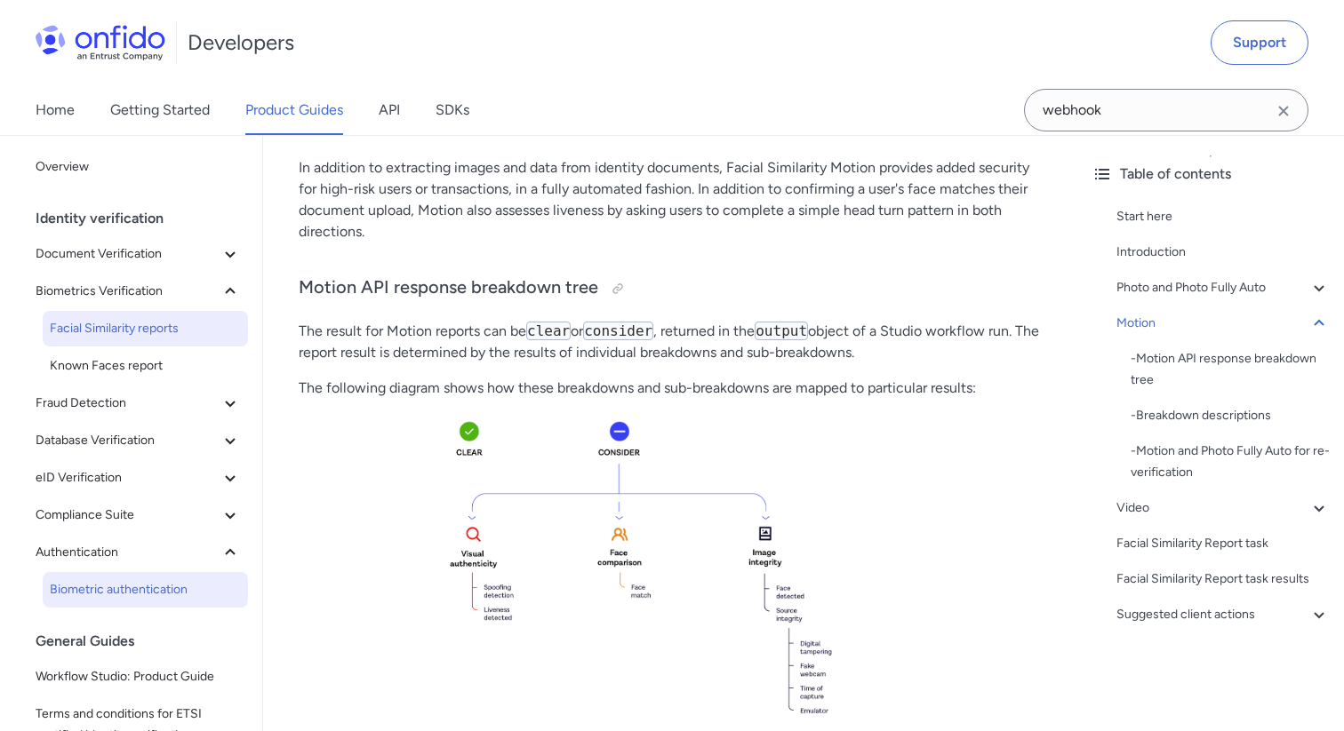
click at [125, 602] on link "Biometric authentication" at bounding box center [145, 590] width 205 height 36
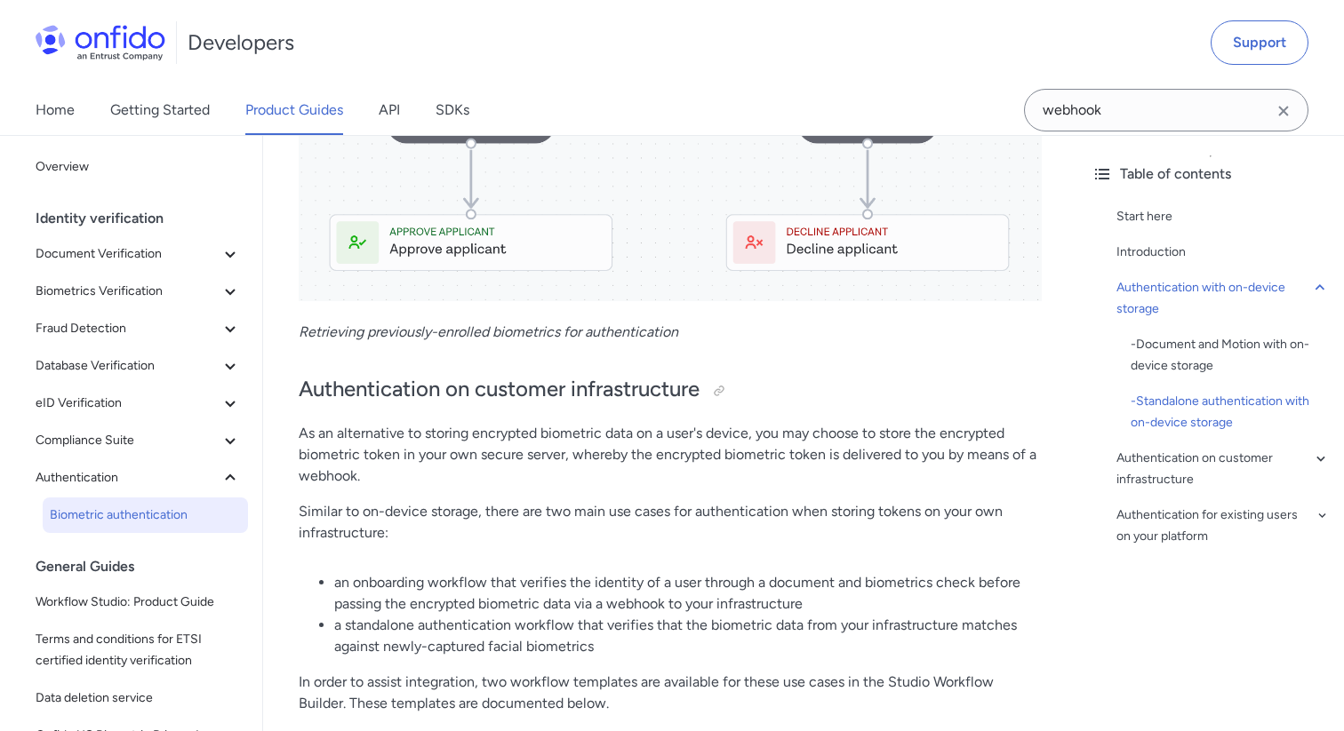
scroll to position [2837, 0]
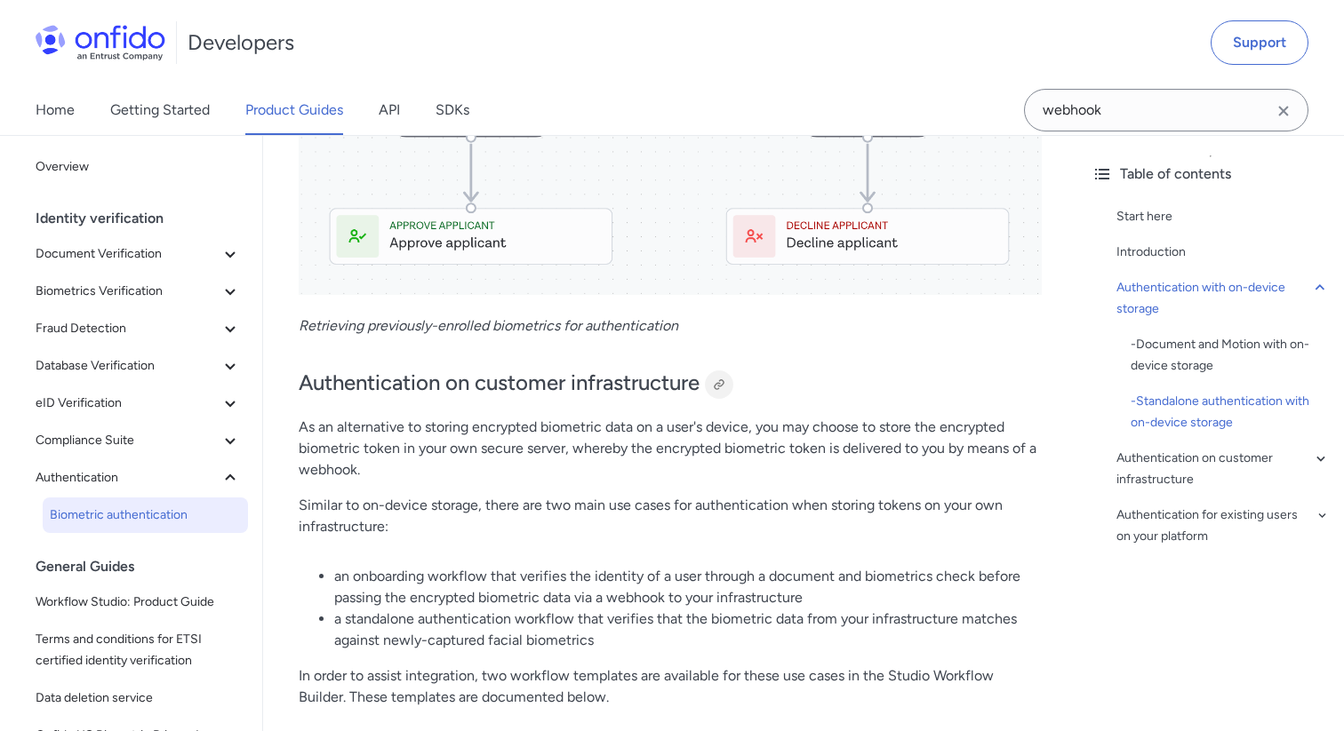
click at [726, 385] on div at bounding box center [719, 385] width 14 height 14
